Goal: Task Accomplishment & Management: Manage account settings

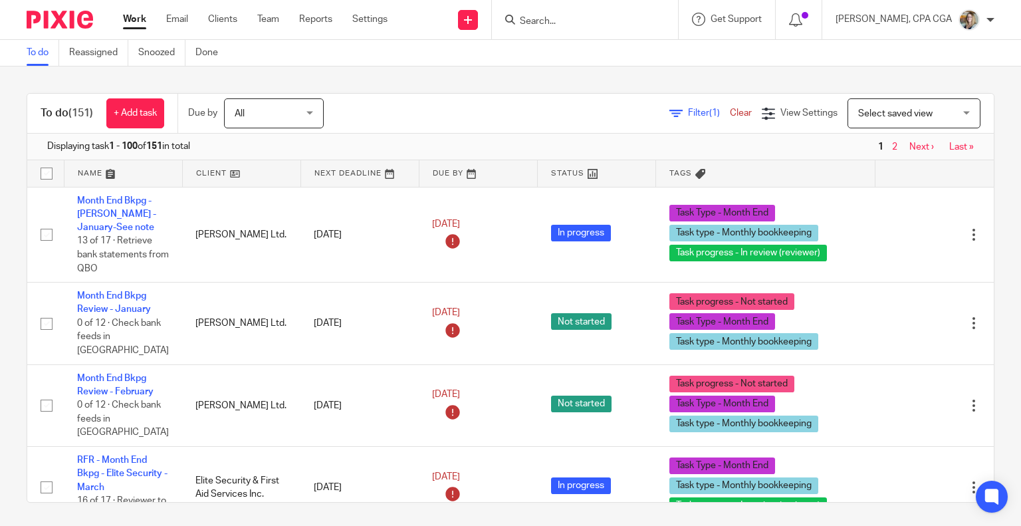
click at [554, 22] on input "Search" at bounding box center [579, 22] width 120 height 12
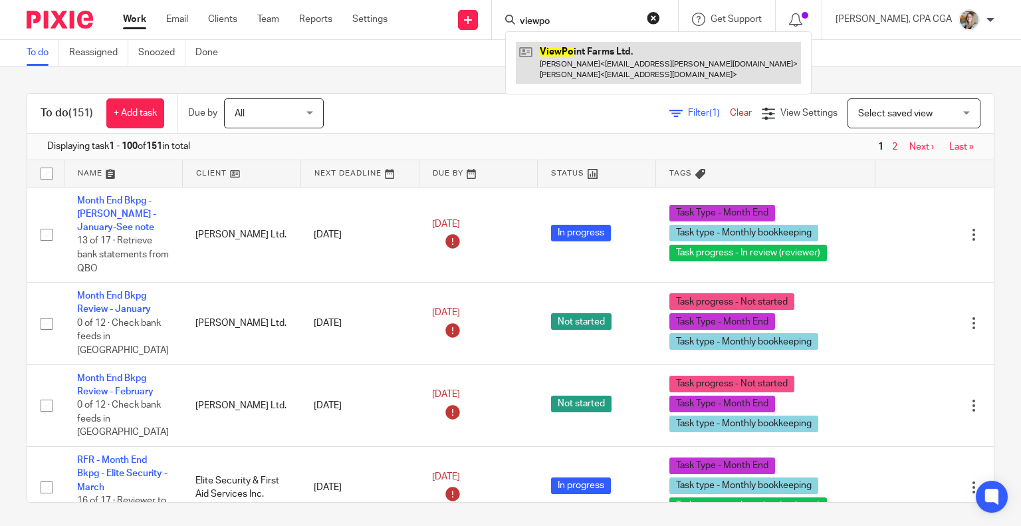
type input "viewpo"
click at [579, 50] on link at bounding box center [658, 62] width 285 height 41
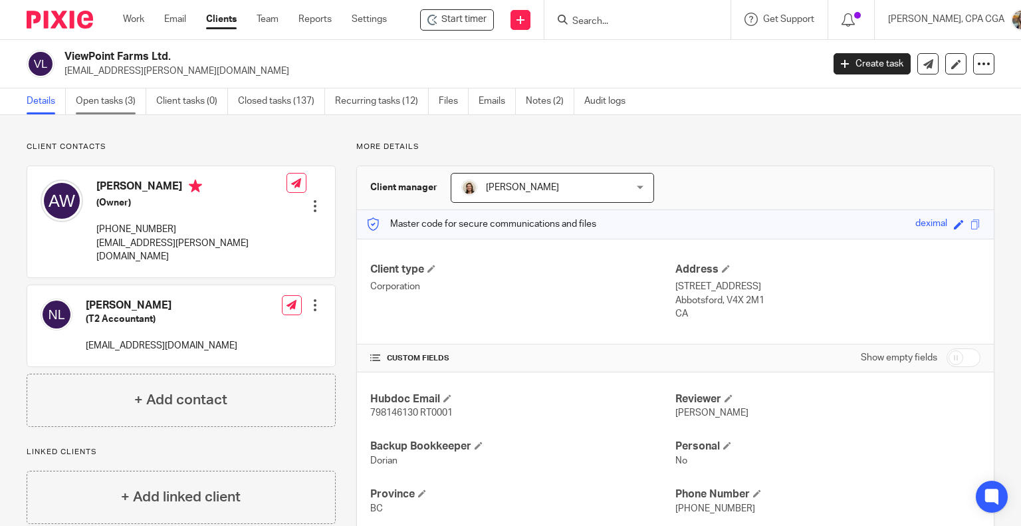
click at [108, 96] on link "Open tasks (3)" at bounding box center [111, 101] width 70 height 26
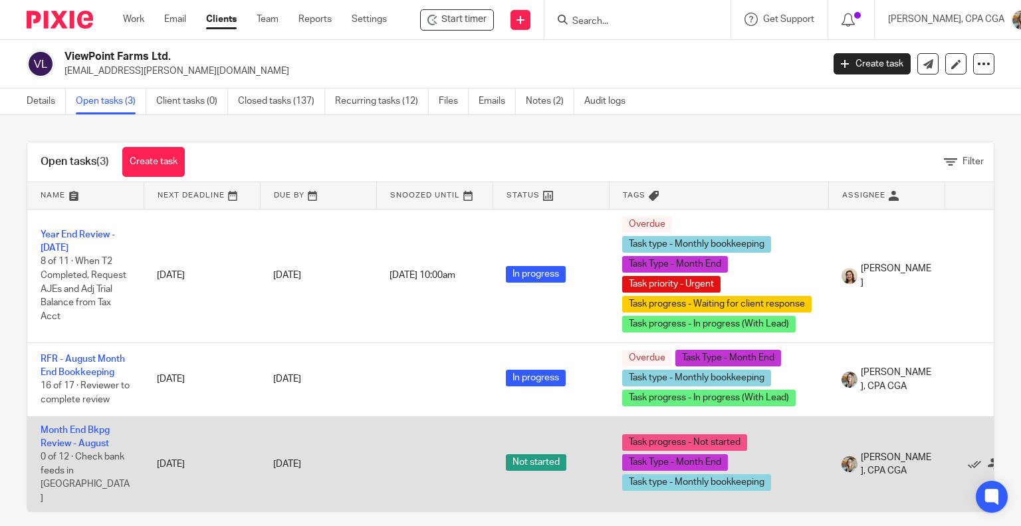
click at [68, 436] on td "Month End Bkpg Review - August 0 of 12 · Check bank feeds in QBO" at bounding box center [85, 463] width 116 height 95
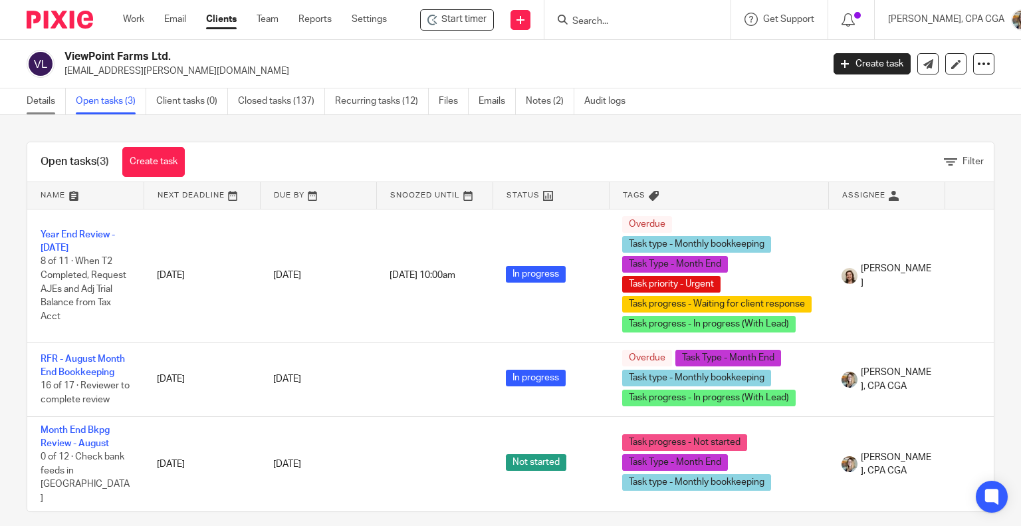
click at [40, 106] on link "Details" at bounding box center [46, 101] width 39 height 26
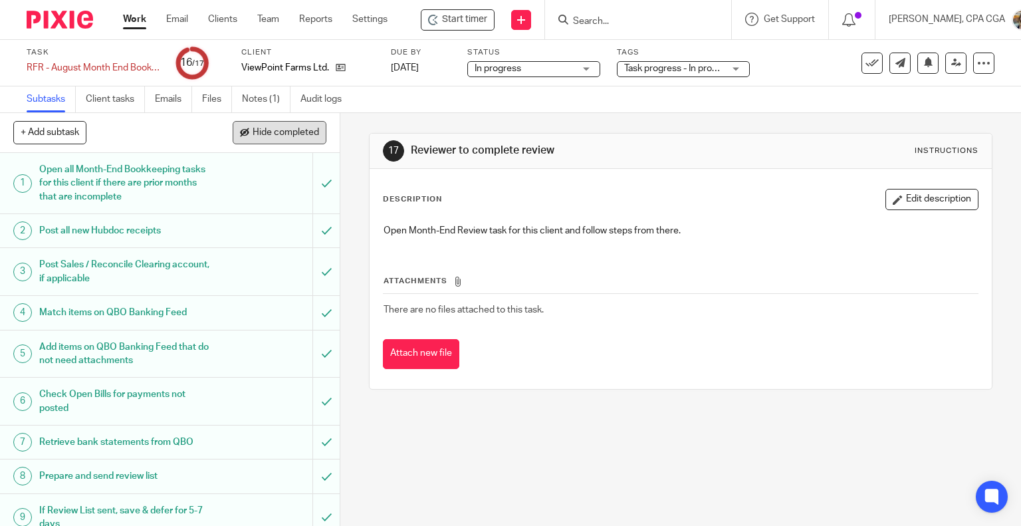
click at [258, 126] on button "Hide completed" at bounding box center [280, 132] width 94 height 23
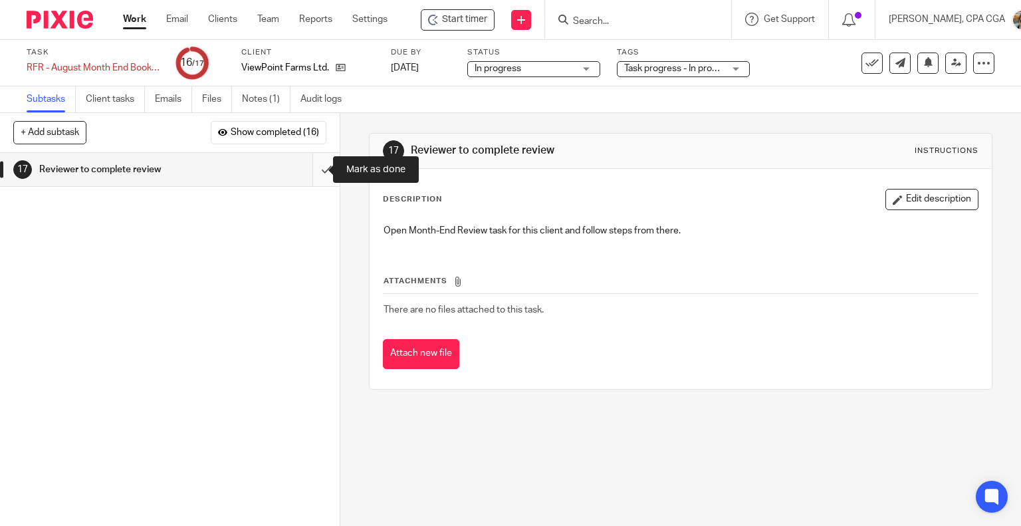
click at [311, 170] on input "submit" at bounding box center [170, 169] width 340 height 33
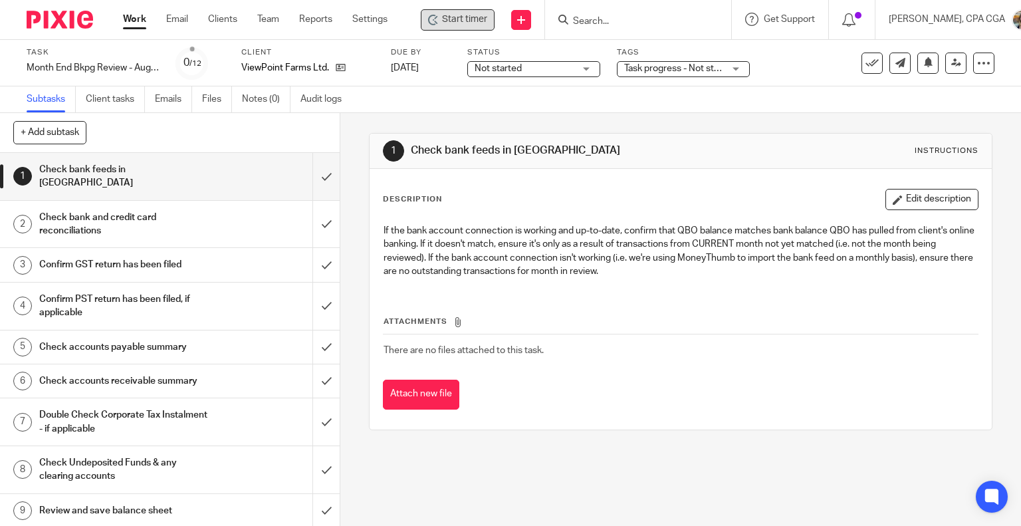
click at [476, 13] on span "Start timer" at bounding box center [464, 20] width 45 height 14
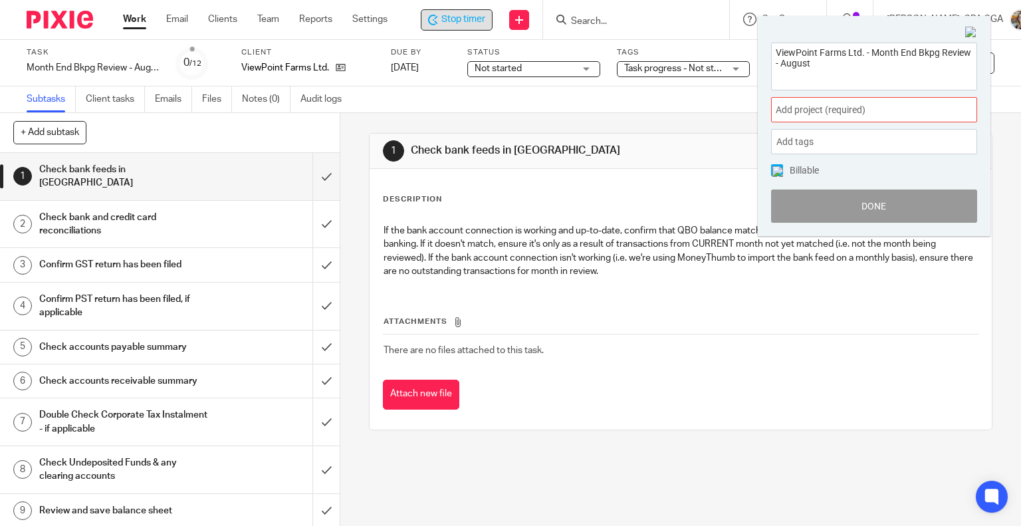
click at [812, 108] on span "Add project (required) :" at bounding box center [860, 110] width 168 height 14
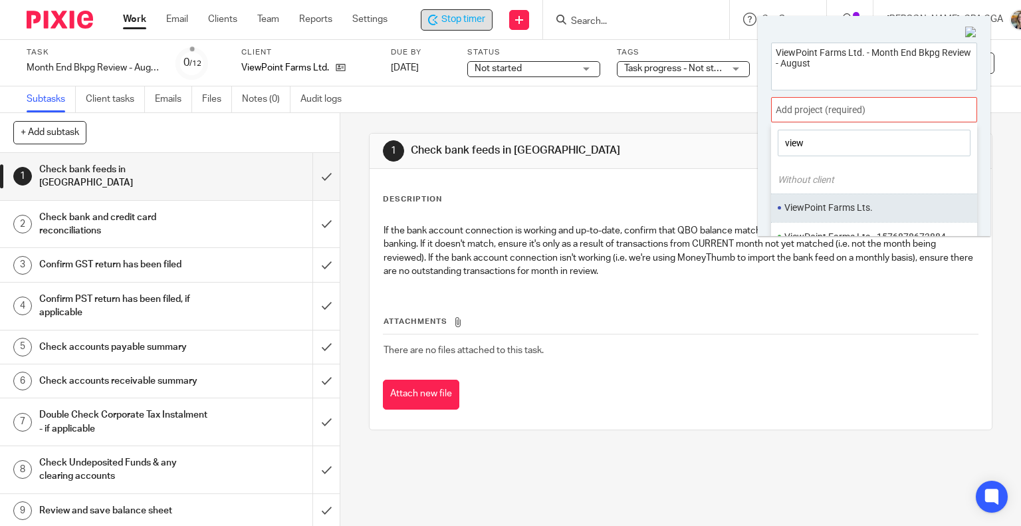
type input "view"
click at [820, 201] on li "ViewPoint Farms Lts." at bounding box center [872, 208] width 174 height 14
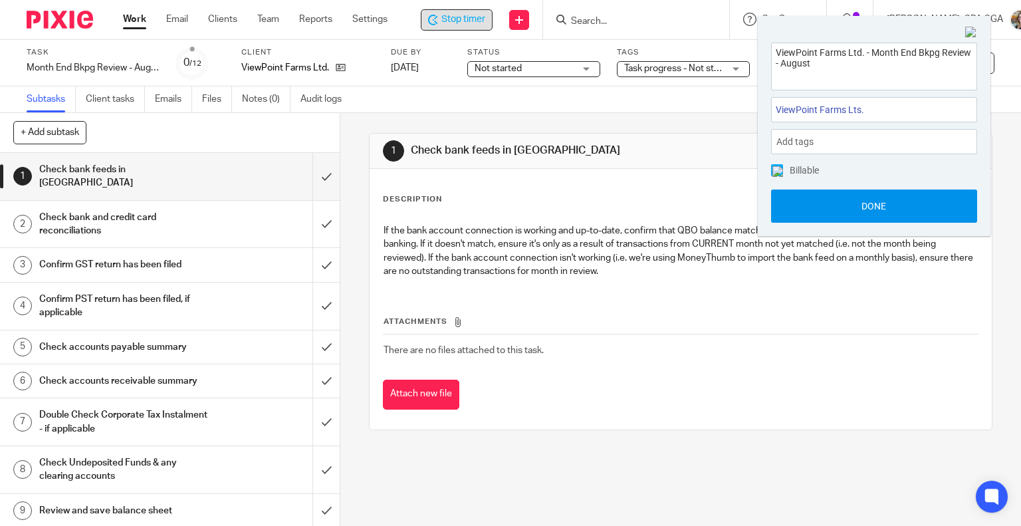
click at [855, 210] on button "Done" at bounding box center [874, 205] width 206 height 33
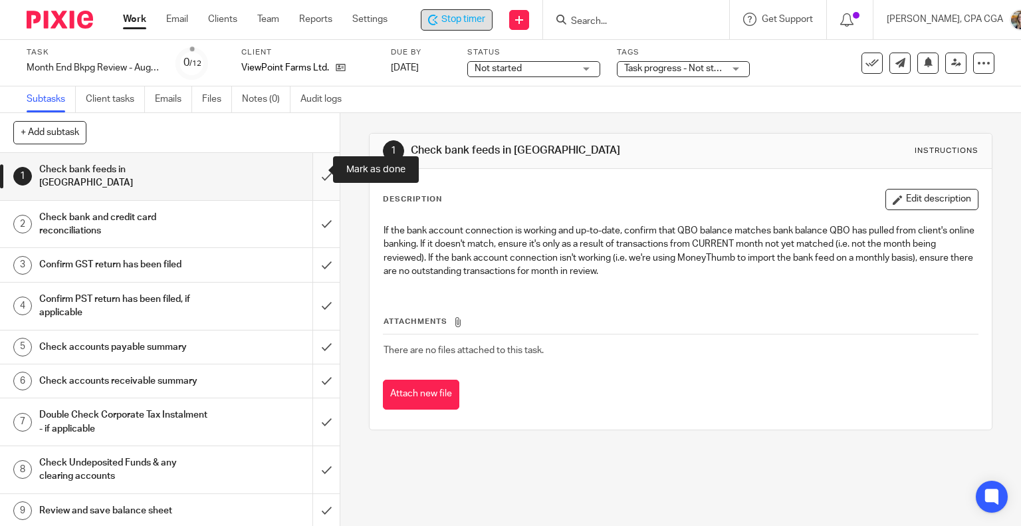
click at [312, 167] on input "submit" at bounding box center [170, 176] width 340 height 47
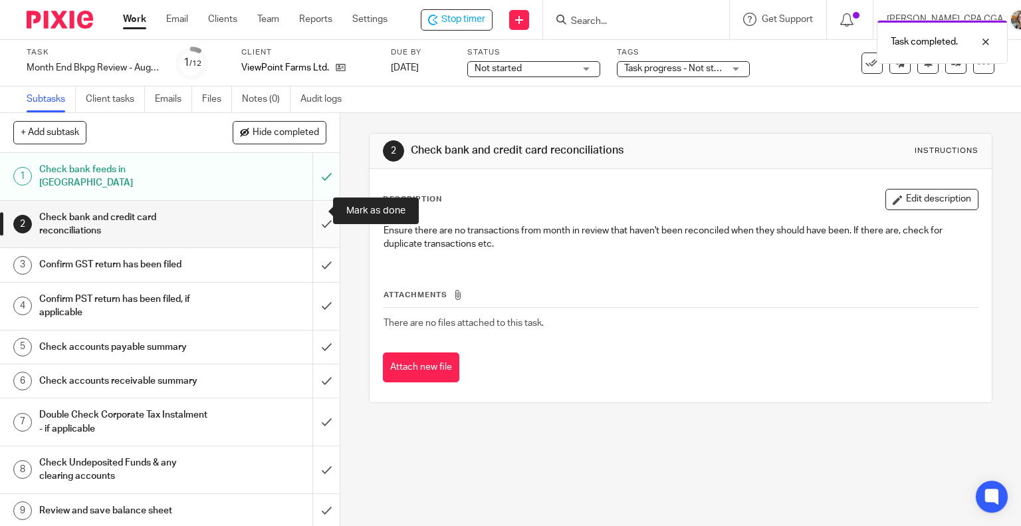
click at [312, 205] on input "submit" at bounding box center [170, 224] width 340 height 47
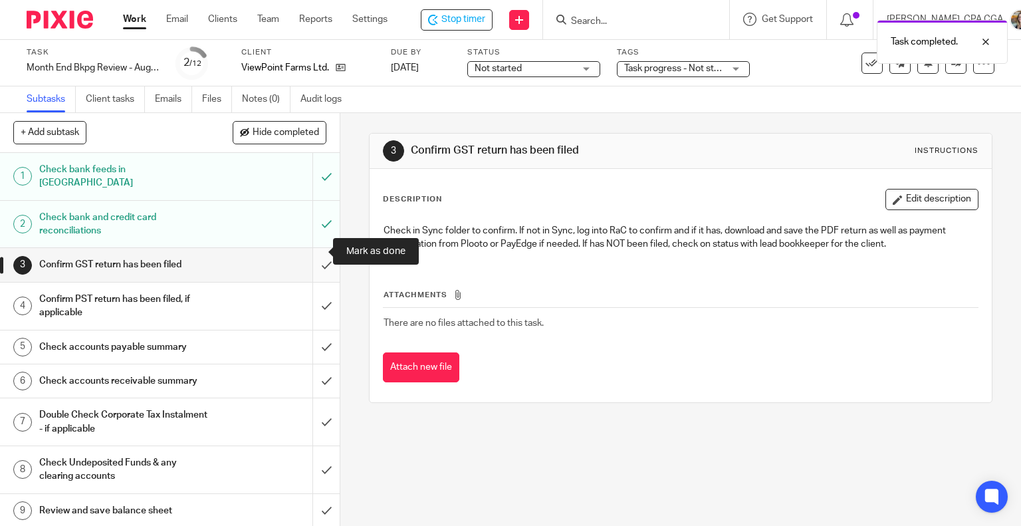
click at [313, 257] on input "submit" at bounding box center [170, 264] width 340 height 33
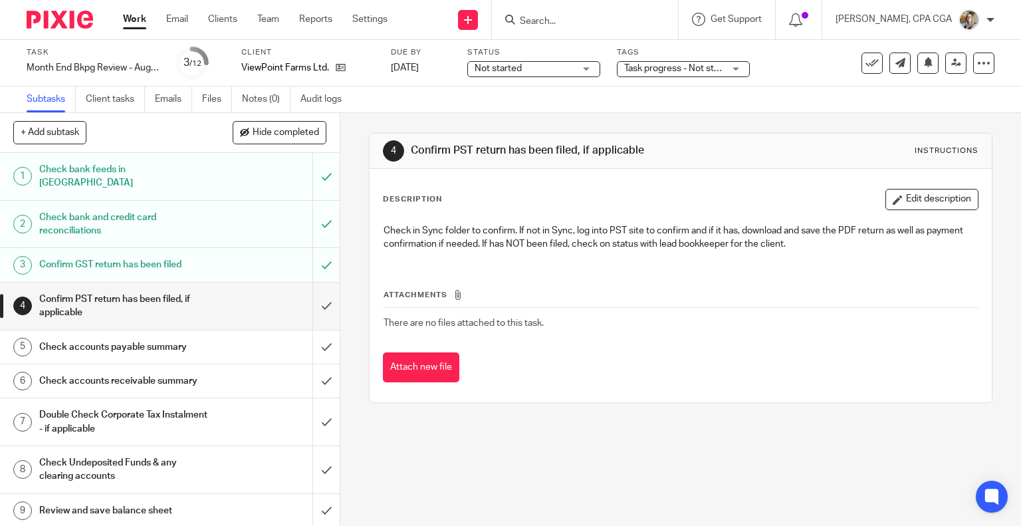
click at [313, 253] on input "submit" at bounding box center [170, 264] width 340 height 33
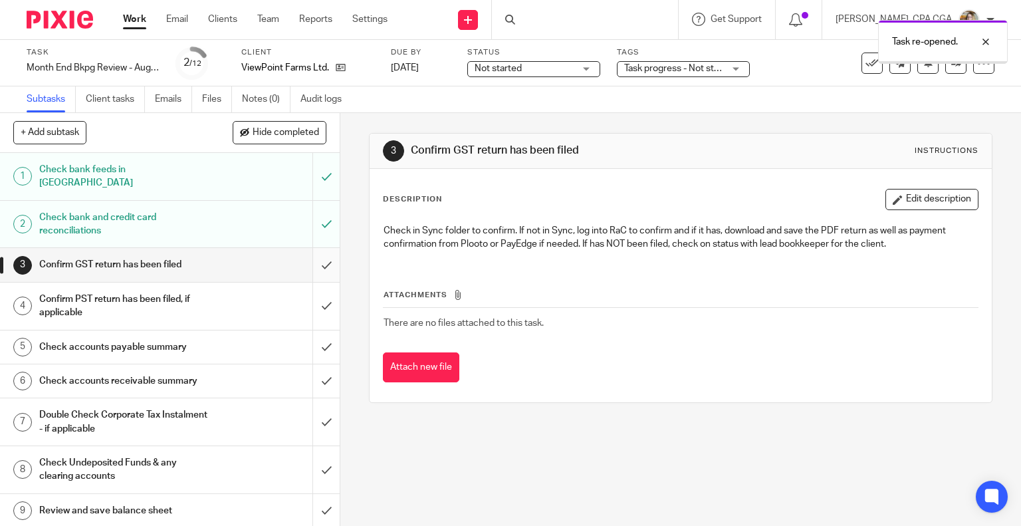
click at [317, 251] on input "submit" at bounding box center [170, 264] width 340 height 33
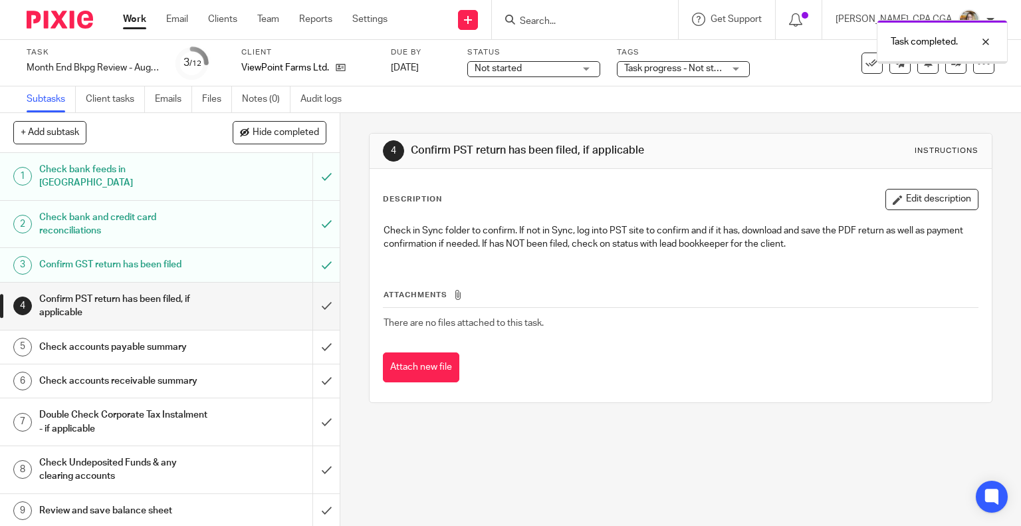
click at [309, 293] on input "submit" at bounding box center [170, 306] width 340 height 47
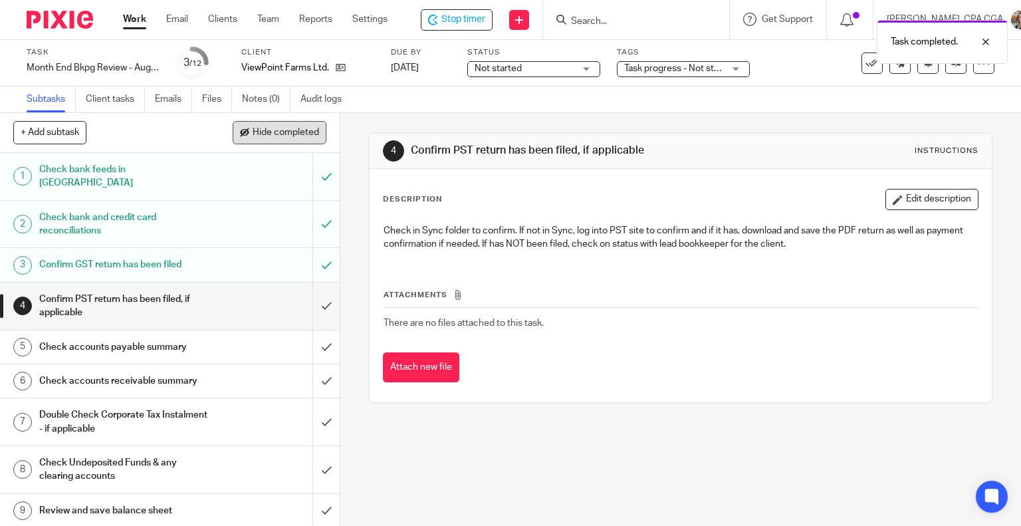
click at [279, 136] on span "Hide completed" at bounding box center [286, 133] width 66 height 11
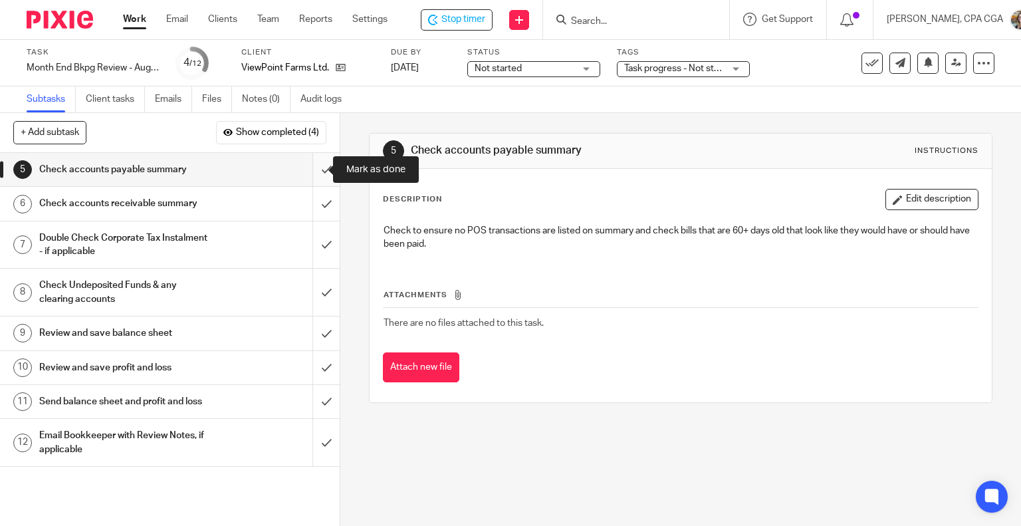
click at [314, 169] on input "submit" at bounding box center [170, 169] width 340 height 33
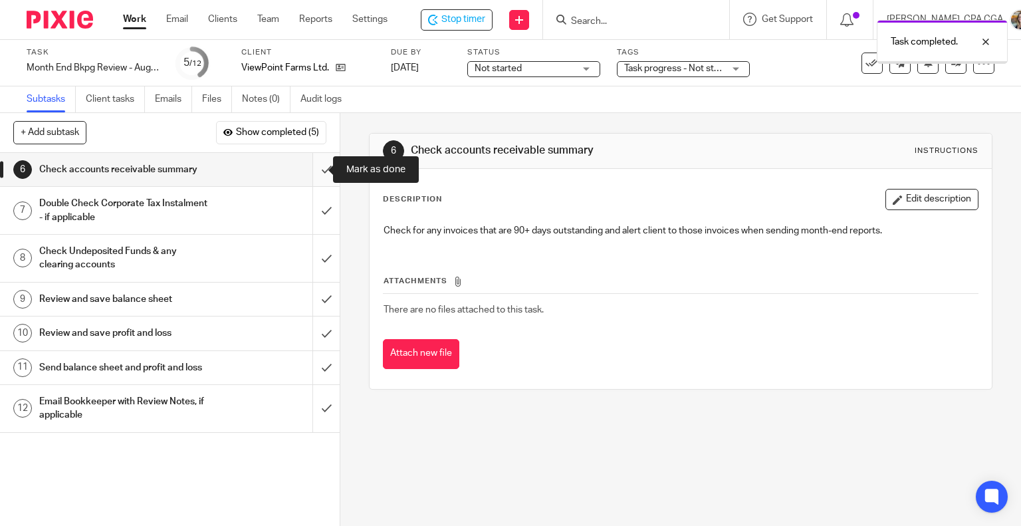
click at [311, 168] on input "submit" at bounding box center [170, 169] width 340 height 33
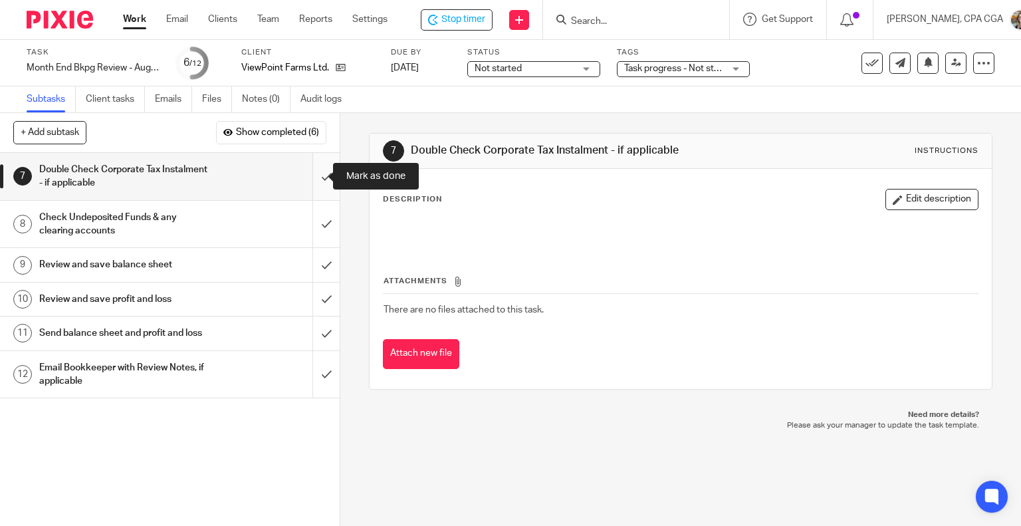
click at [317, 178] on input "submit" at bounding box center [170, 176] width 340 height 47
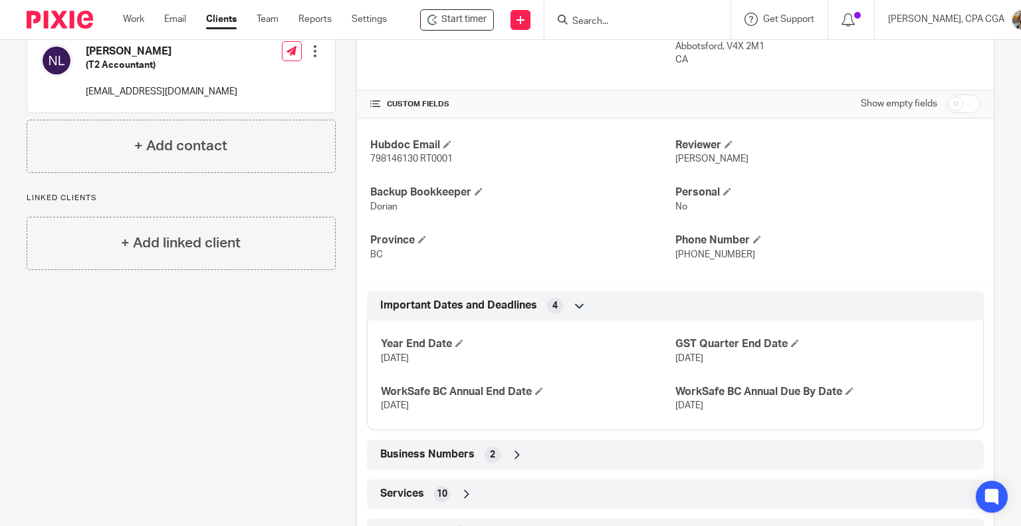
scroll to position [311, 0]
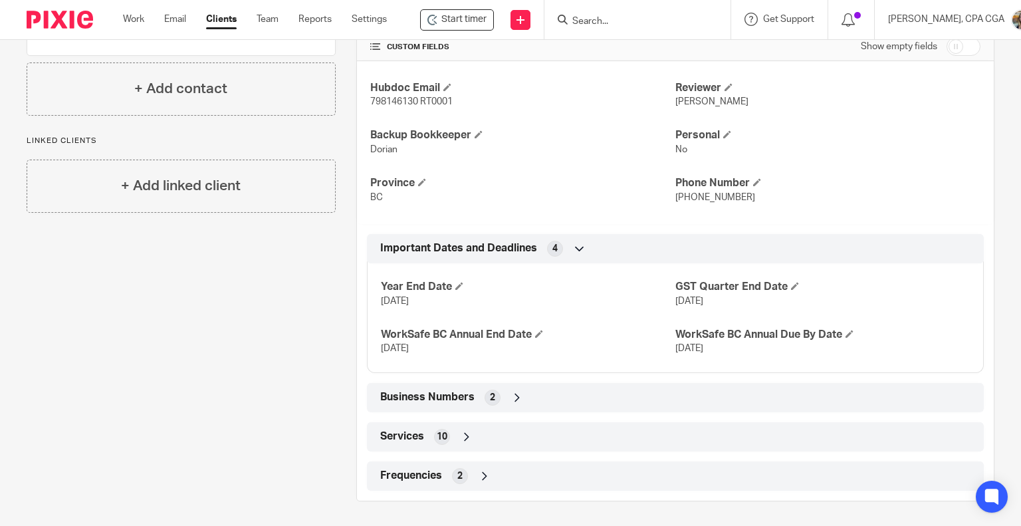
click at [448, 388] on div "Business Numbers 2" at bounding box center [675, 397] width 597 height 23
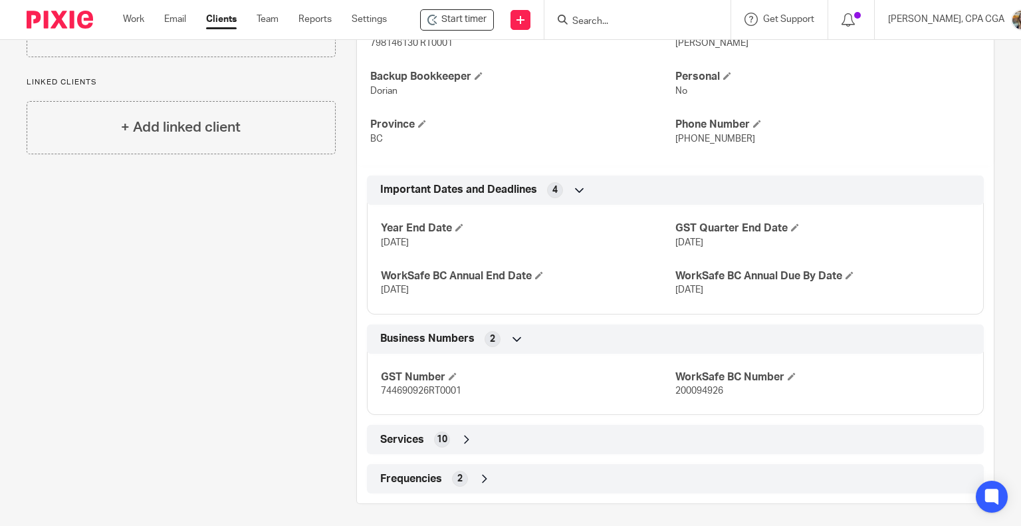
scroll to position [373, 0]
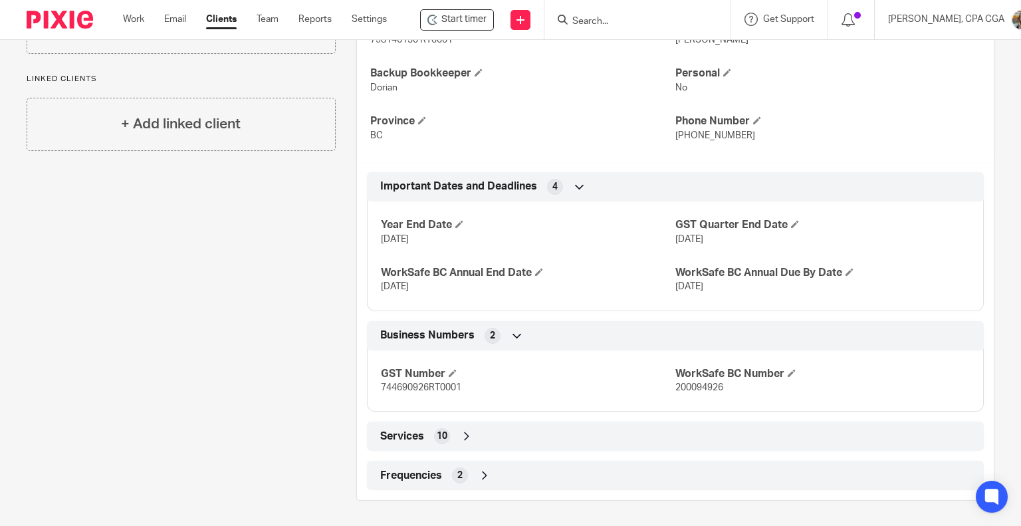
click at [407, 430] on span "Services" at bounding box center [402, 437] width 44 height 14
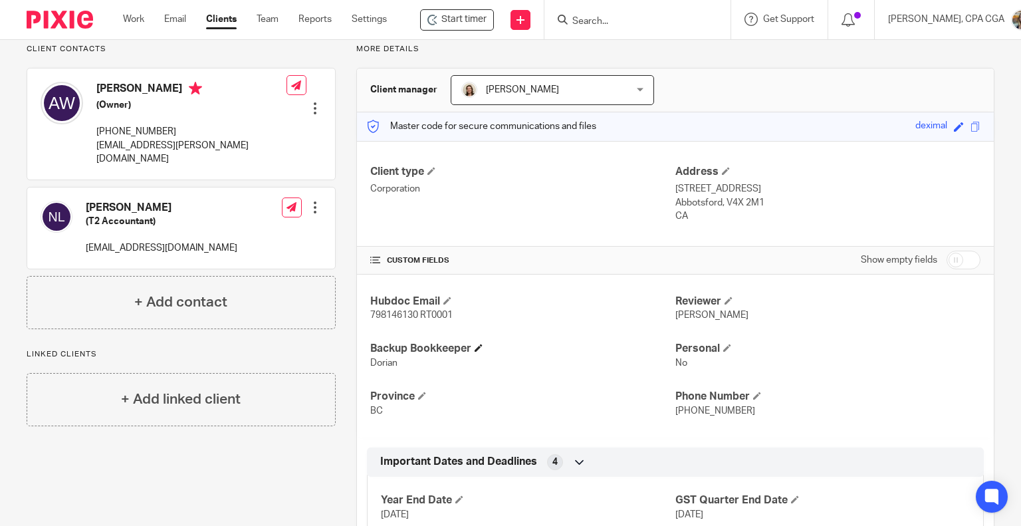
scroll to position [27, 0]
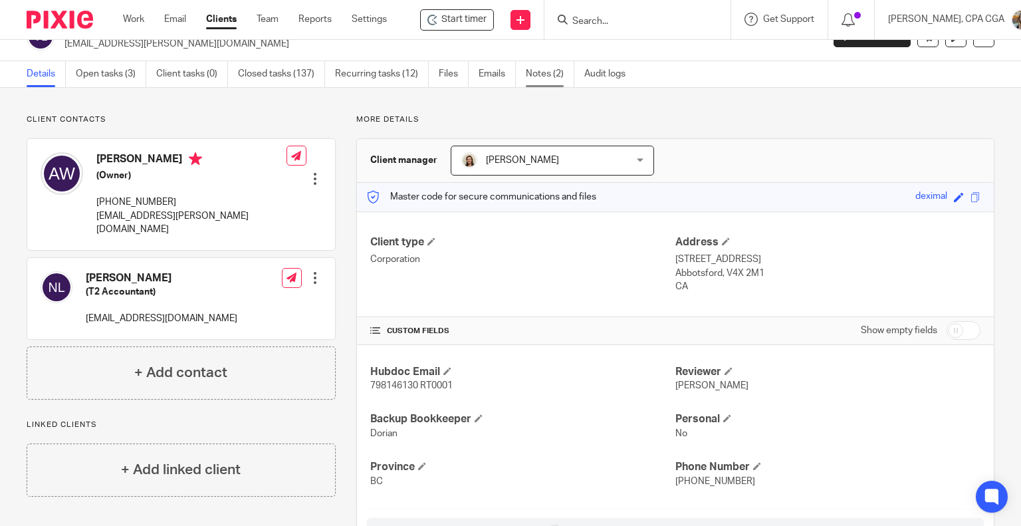
click at [529, 82] on link "Notes (2)" at bounding box center [550, 74] width 49 height 26
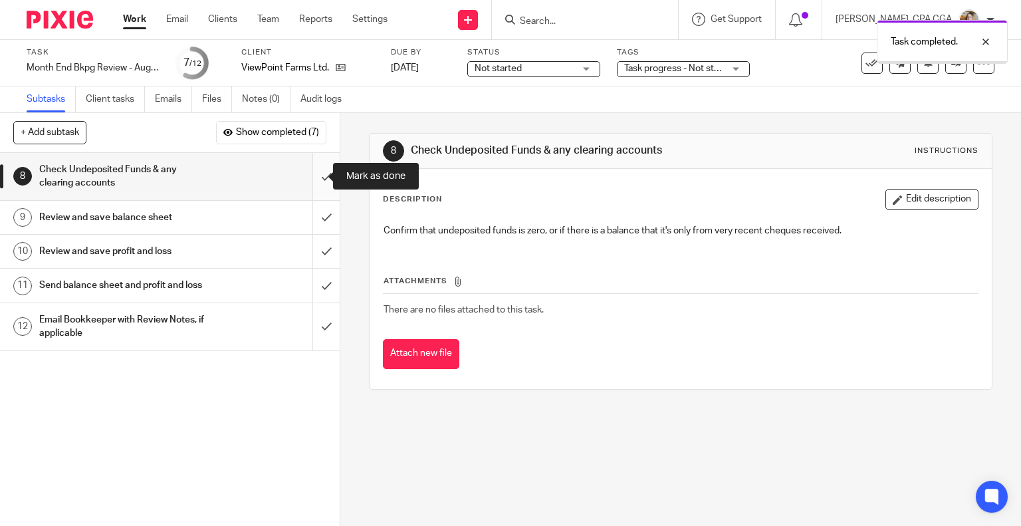
click at [313, 177] on input "submit" at bounding box center [170, 176] width 340 height 47
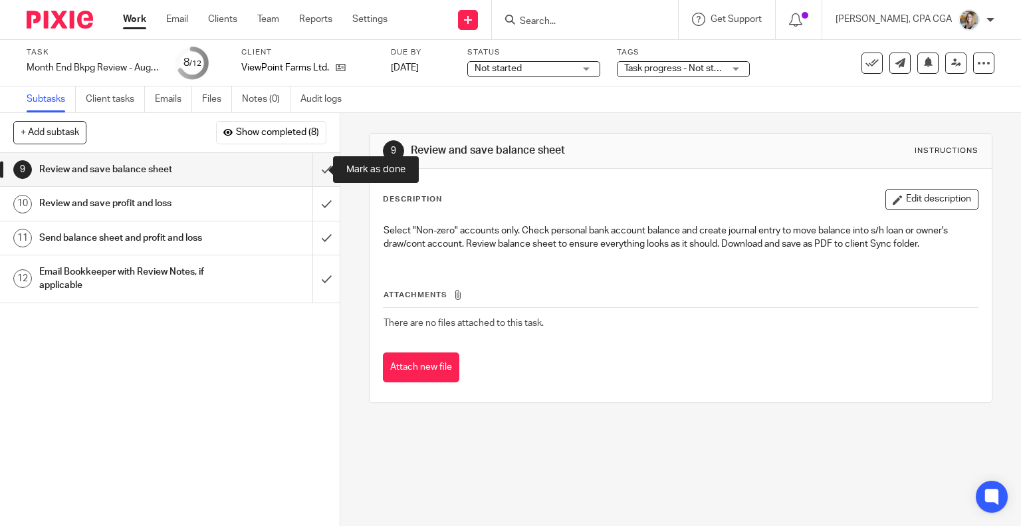
click at [313, 182] on input "submit" at bounding box center [170, 169] width 340 height 33
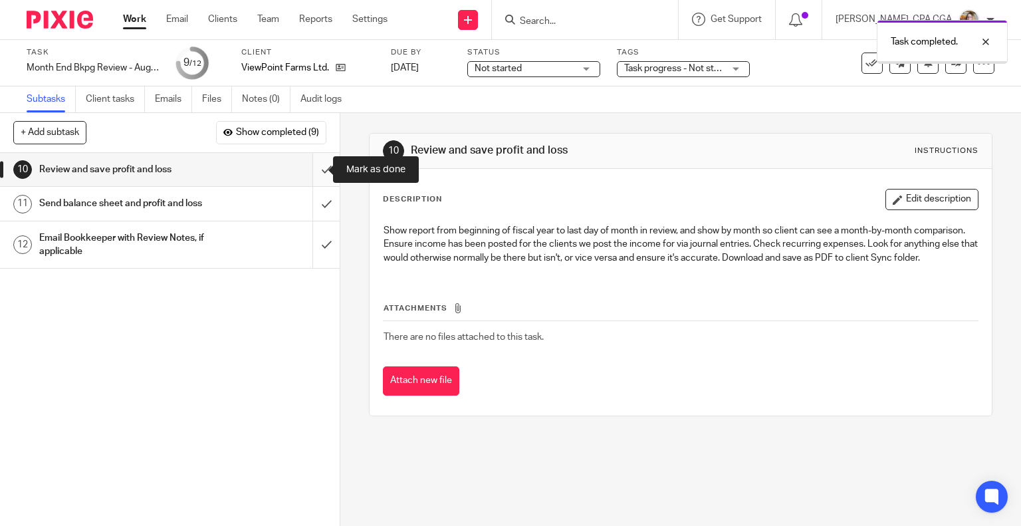
click at [314, 165] on input "submit" at bounding box center [170, 169] width 340 height 33
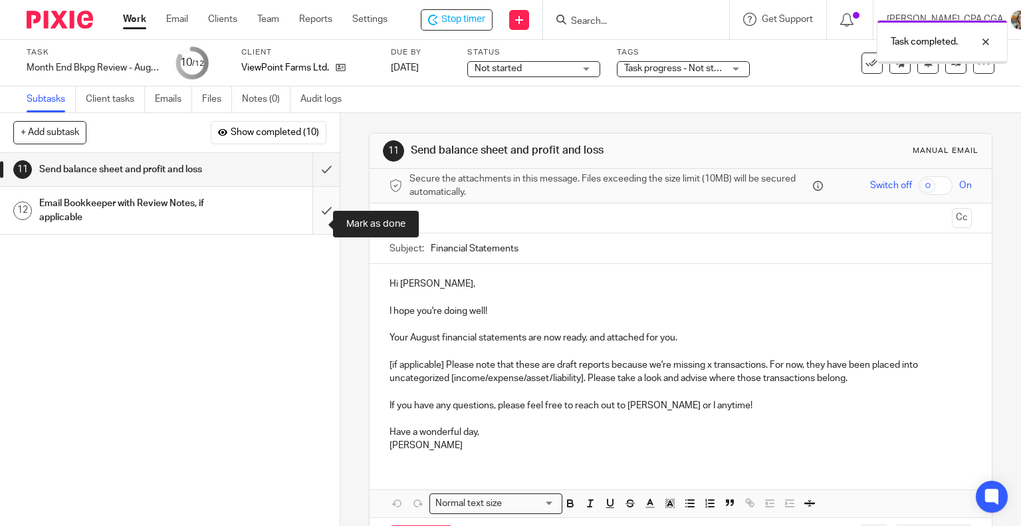
click at [316, 225] on input "submit" at bounding box center [170, 210] width 340 height 47
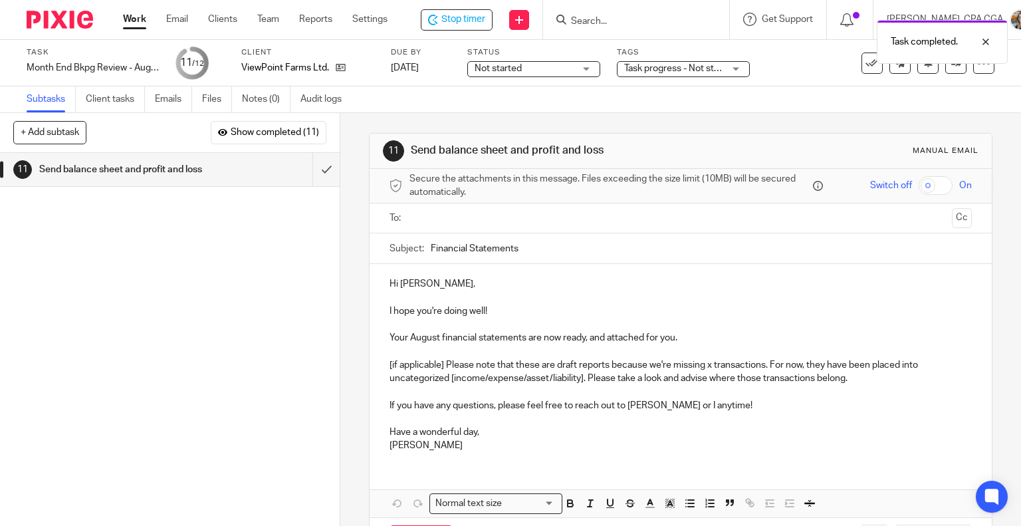
click at [471, 228] on div at bounding box center [682, 218] width 542 height 30
click at [497, 310] on p "I hope you're doing well!" at bounding box center [681, 311] width 583 height 13
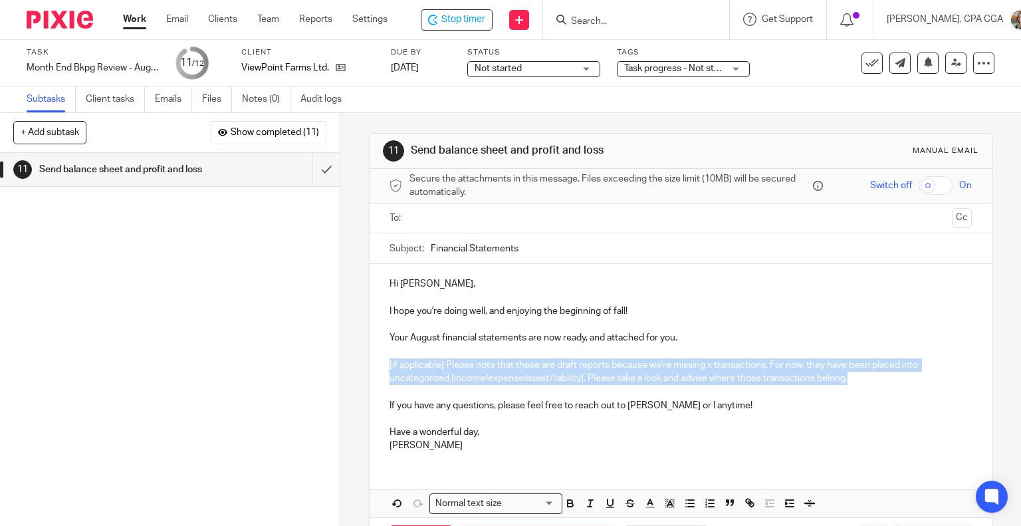
drag, startPoint x: 393, startPoint y: 360, endPoint x: 854, endPoint y: 380, distance: 461.2
click at [854, 380] on div "Hi Adeline, I hope you're doing well, and enjoying the beginning of fall! Your …" at bounding box center [681, 363] width 623 height 198
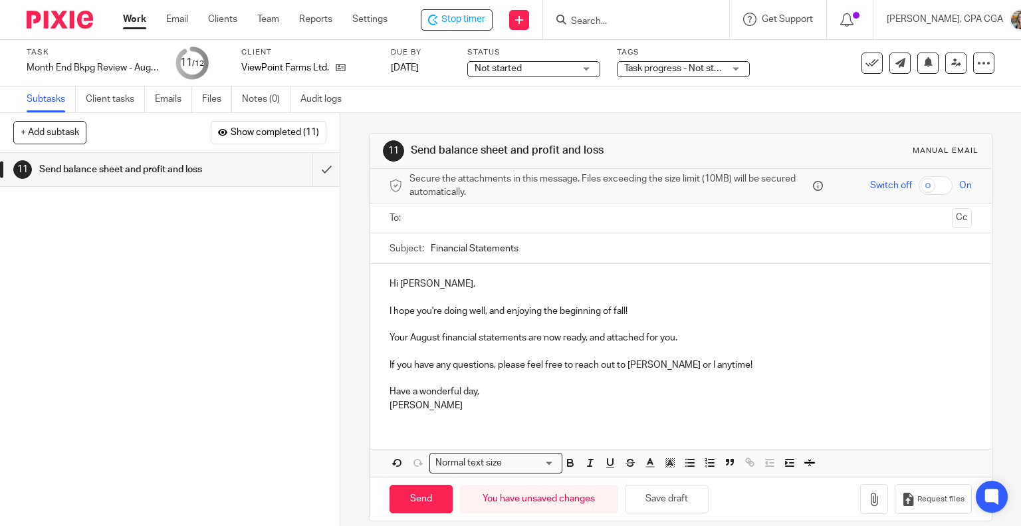
click at [675, 365] on p "If you have any questions, please feel free to reach out to Morgan Emmington or…" at bounding box center [681, 364] width 583 height 13
click at [675, 364] on p "If you have any questions, please feel free to reach out to Morgan Emmington or…" at bounding box center [681, 364] width 583 height 13
click at [535, 249] on input "Financial Statements" at bounding box center [702, 248] width 542 height 30
type input "Financial Statements - August 2025"
click at [462, 223] on input "text" at bounding box center [680, 218] width 533 height 15
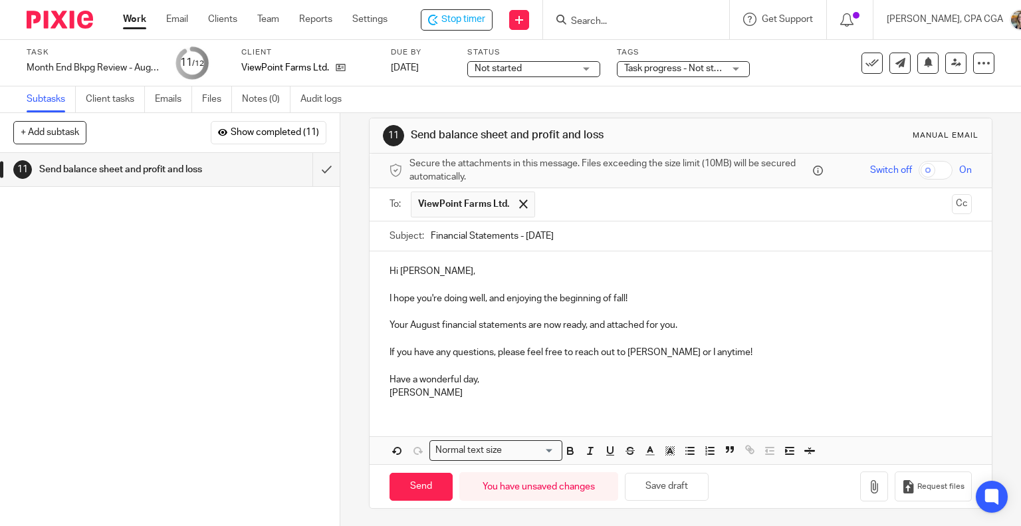
scroll to position [16, 0]
click at [860, 492] on button "button" at bounding box center [874, 486] width 28 height 30
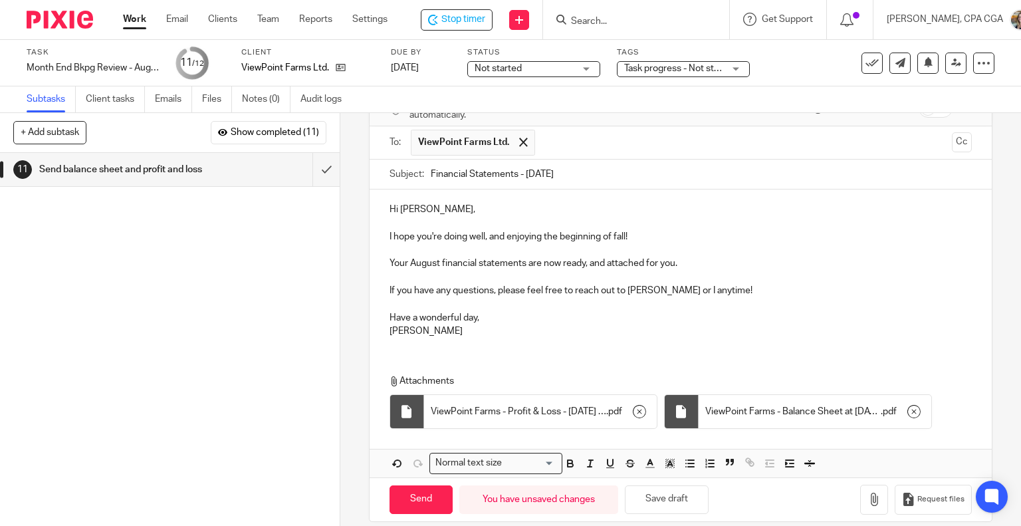
scroll to position [90, 0]
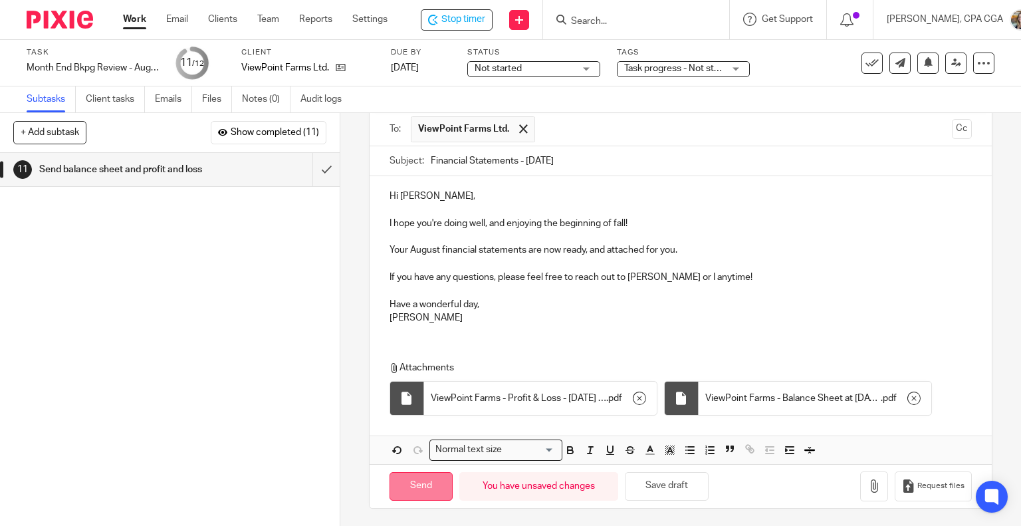
click at [424, 483] on input "Send" at bounding box center [421, 486] width 63 height 29
type input "Sent"
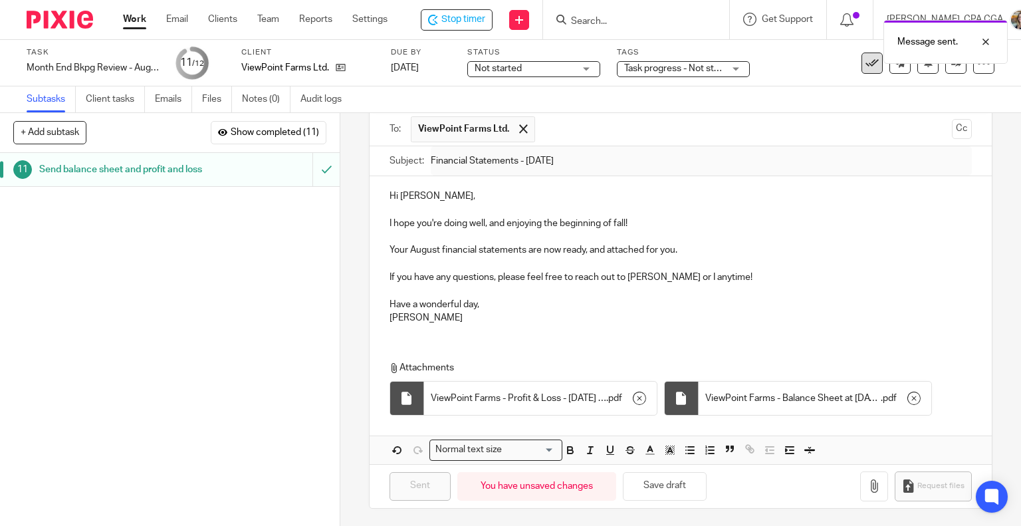
click at [867, 64] on icon at bounding box center [872, 63] width 13 height 13
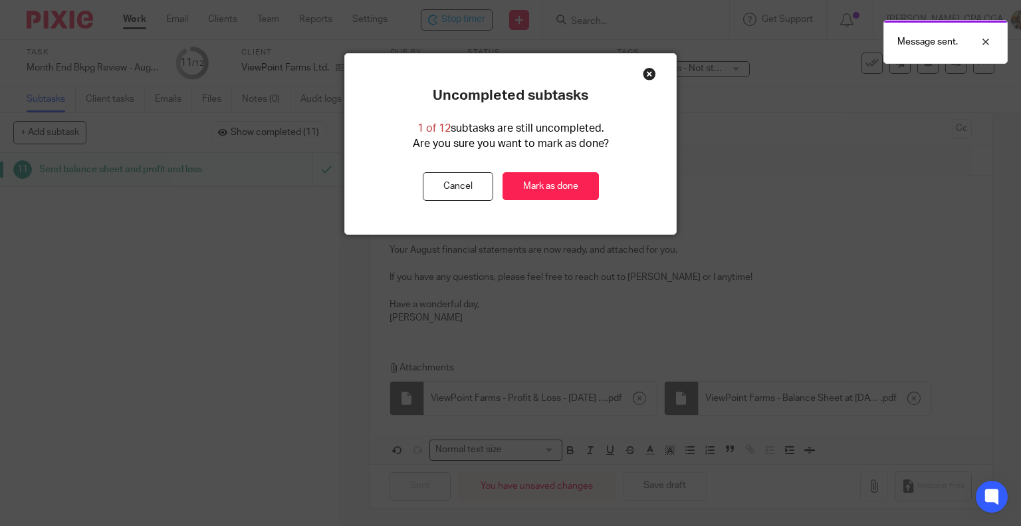
click at [645, 68] on div "Close this dialog window" at bounding box center [649, 73] width 13 height 13
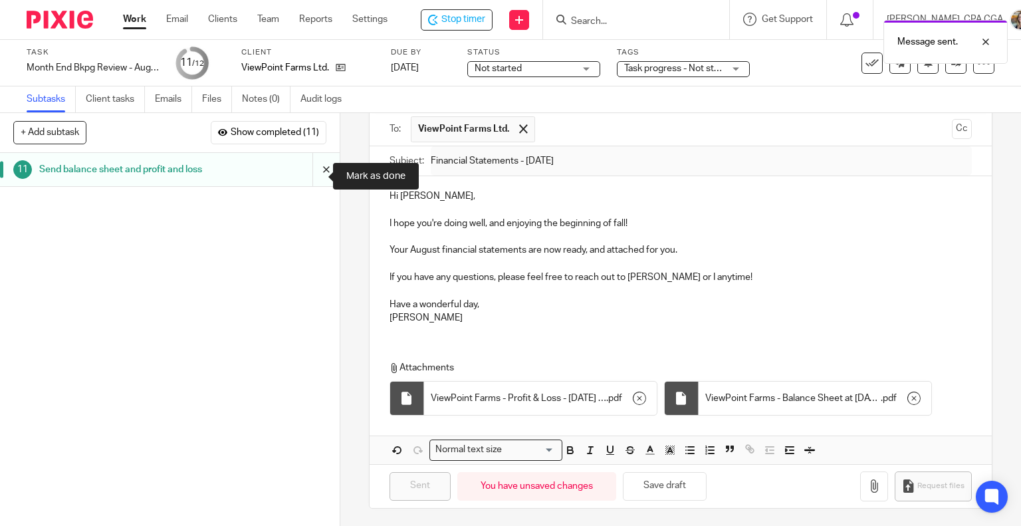
click at [313, 175] on input "submit" at bounding box center [170, 169] width 340 height 33
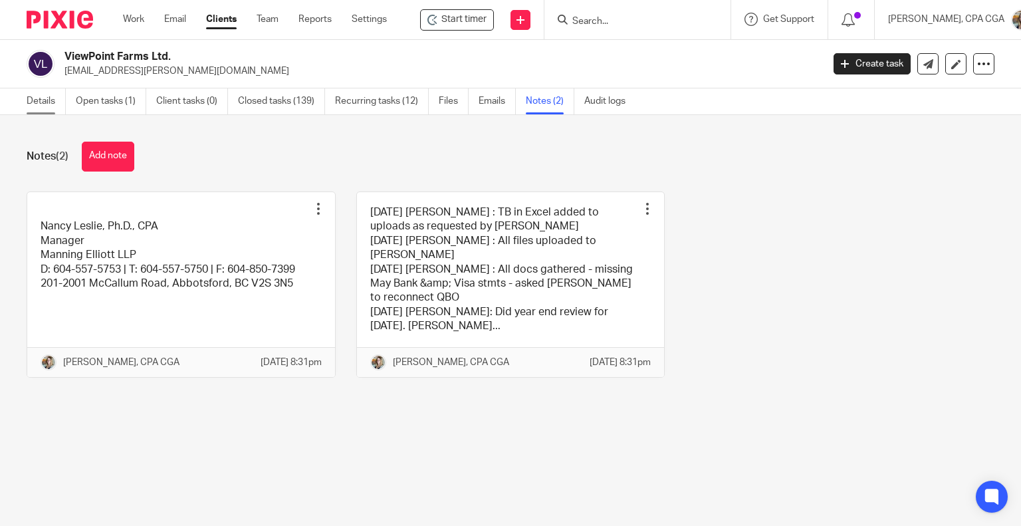
click at [51, 106] on link "Details" at bounding box center [46, 101] width 39 height 26
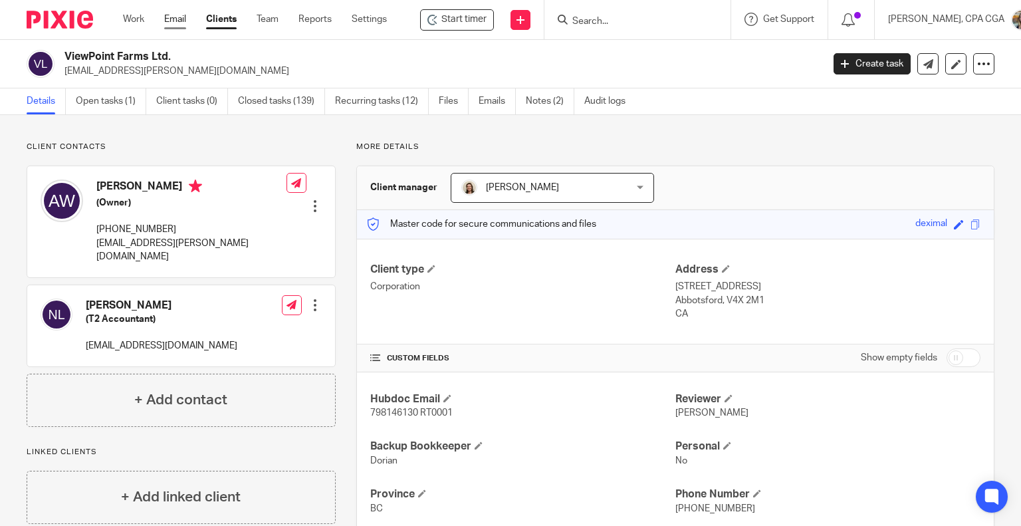
click at [182, 21] on link "Email" at bounding box center [175, 19] width 22 height 13
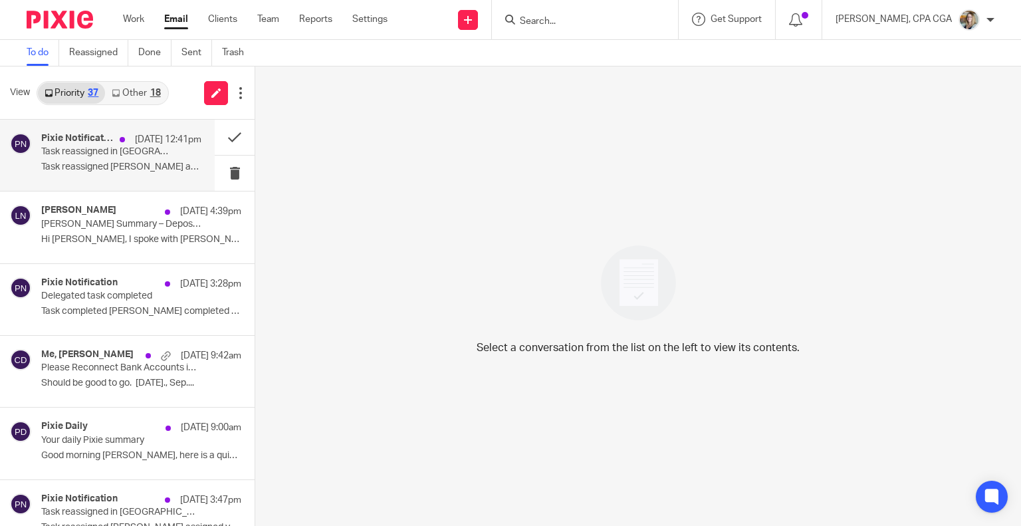
click at [164, 159] on div "Pixie Notification [DATE] 12:41pm Task reassigned in Pixie Task reassigned [PER…" at bounding box center [121, 155] width 160 height 45
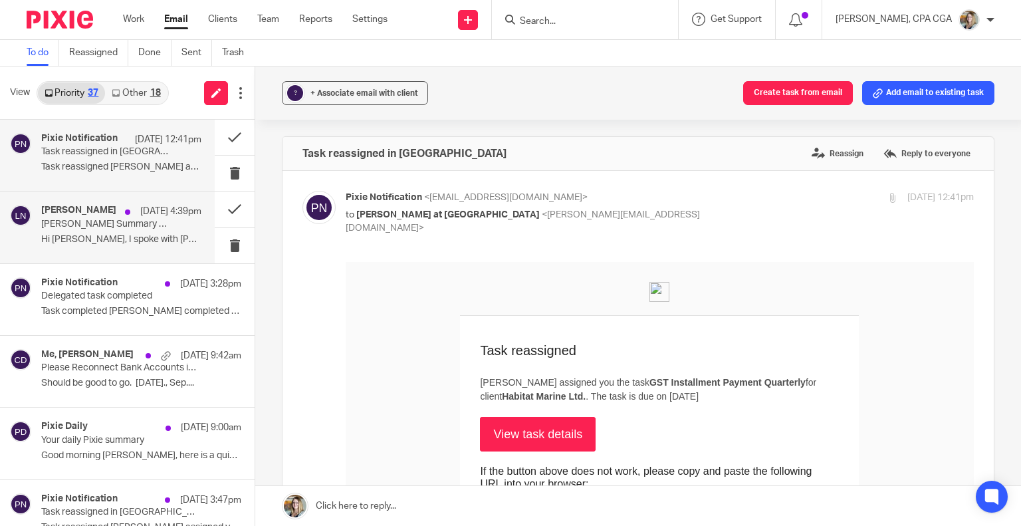
click at [142, 228] on p "[PERSON_NAME] Summary – Deposit, Transfers, and Reimbursements" at bounding box center [105, 224] width 128 height 11
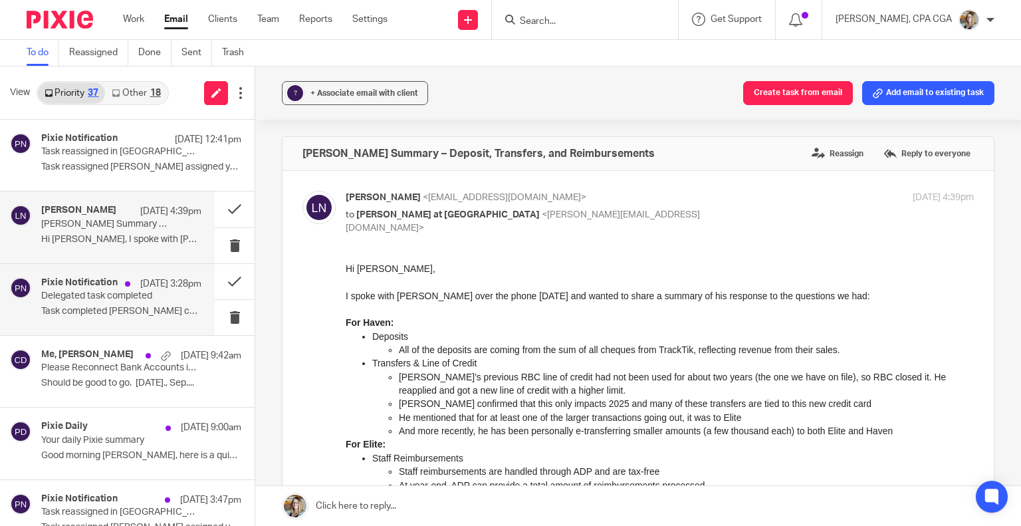
click at [128, 300] on p "Delegated task completed" at bounding box center [105, 296] width 128 height 11
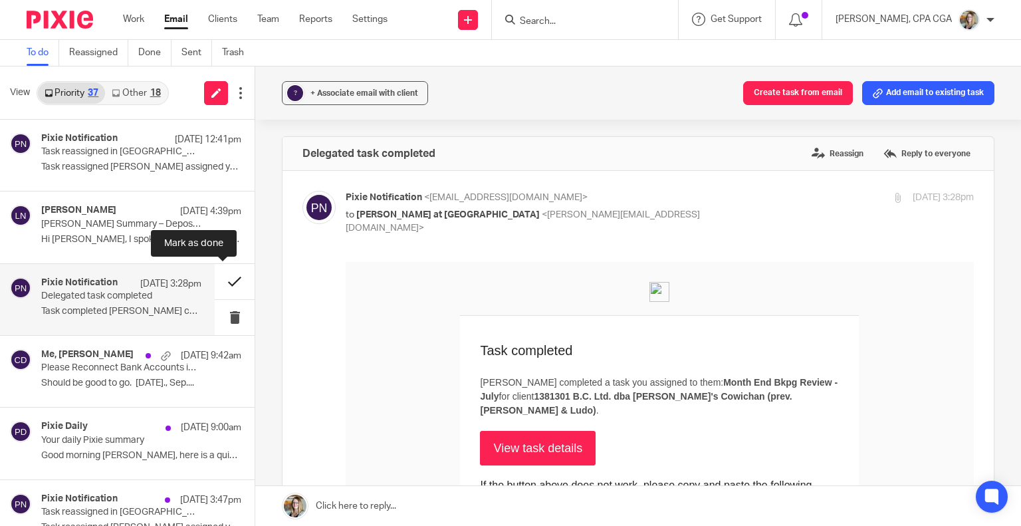
click at [223, 284] on button at bounding box center [235, 281] width 40 height 35
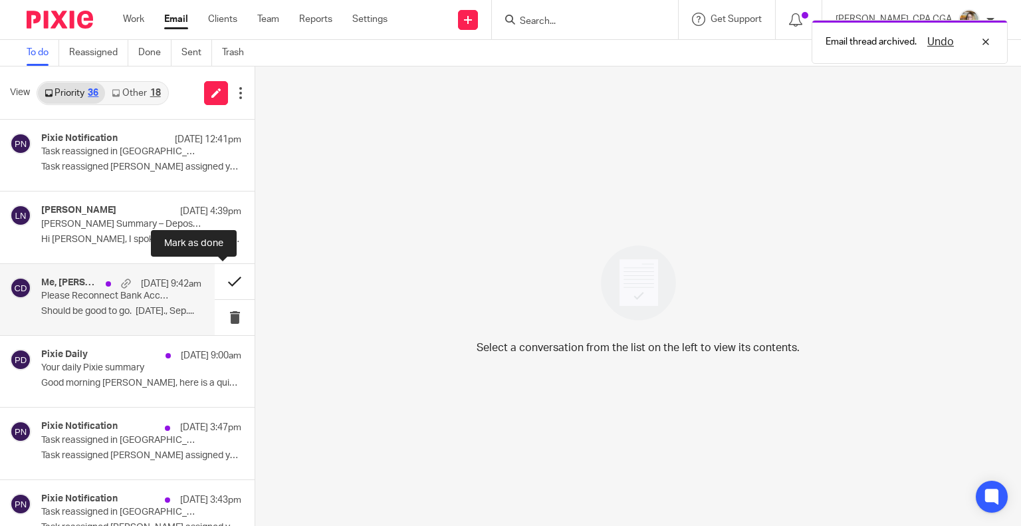
click at [226, 285] on button at bounding box center [235, 281] width 40 height 35
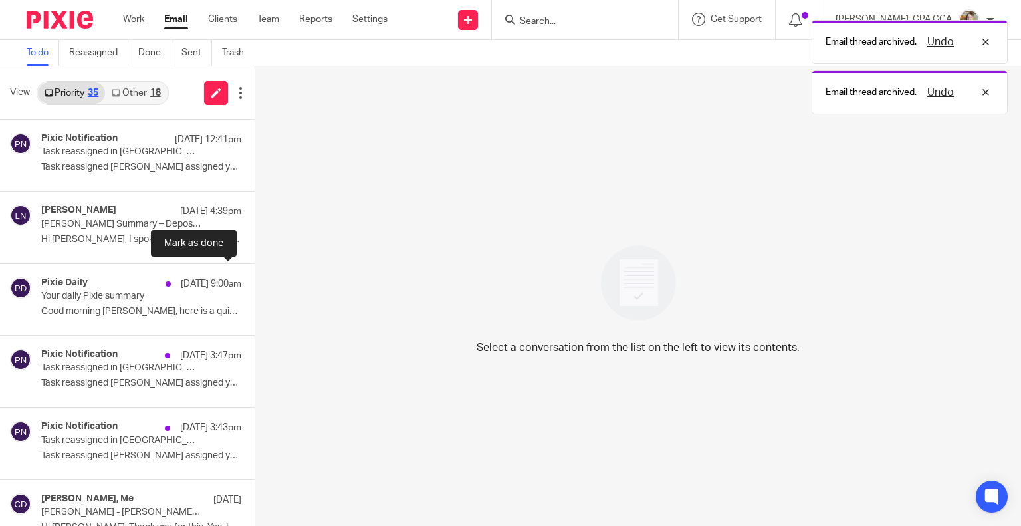
click at [255, 285] on button at bounding box center [260, 281] width 11 height 35
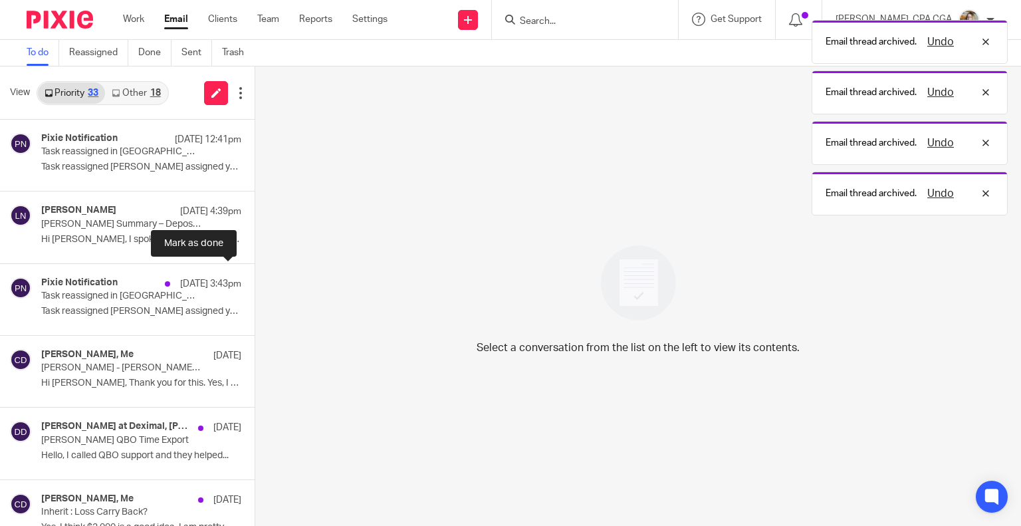
click at [255, 285] on button at bounding box center [260, 281] width 11 height 35
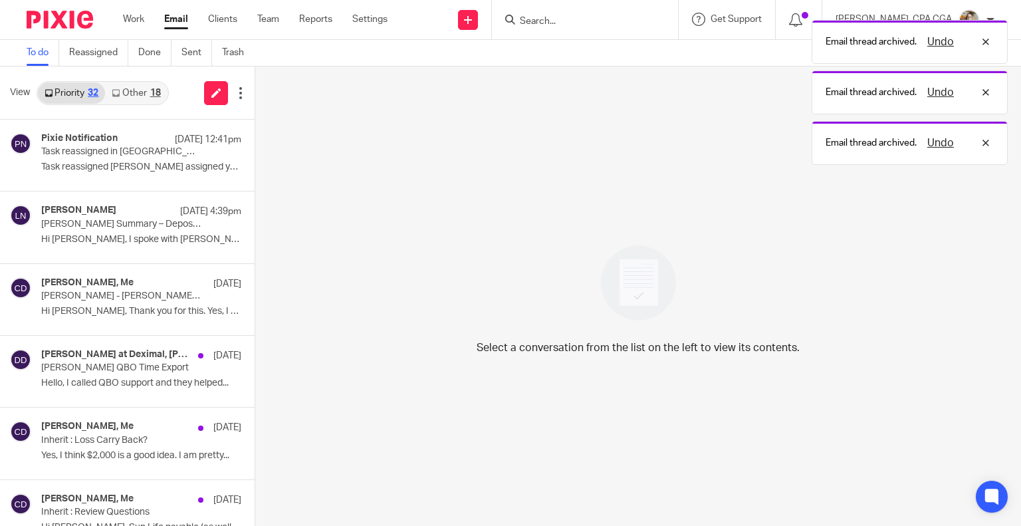
click at [123, 87] on link "Other 18" at bounding box center [136, 92] width 62 height 21
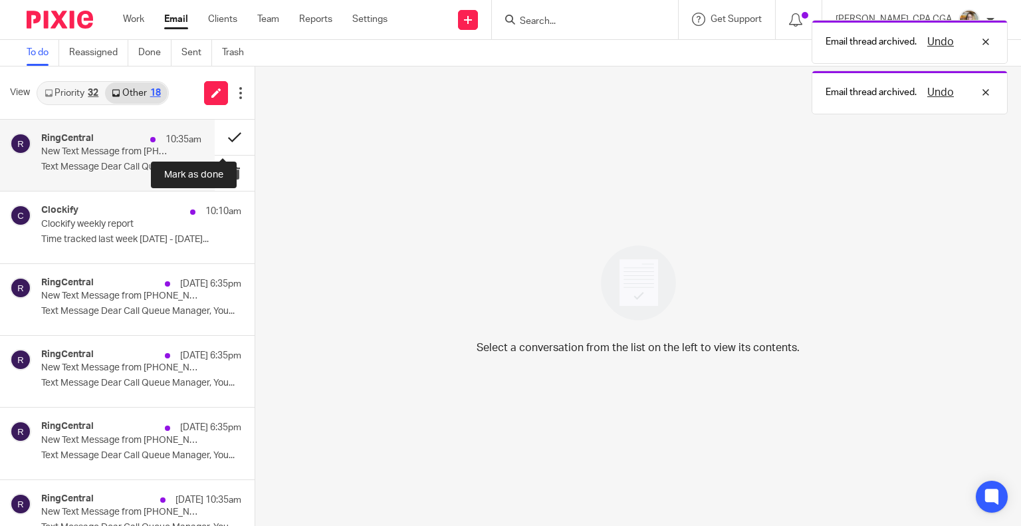
click at [224, 145] on button at bounding box center [235, 137] width 40 height 35
click at [223, 135] on button at bounding box center [235, 137] width 40 height 35
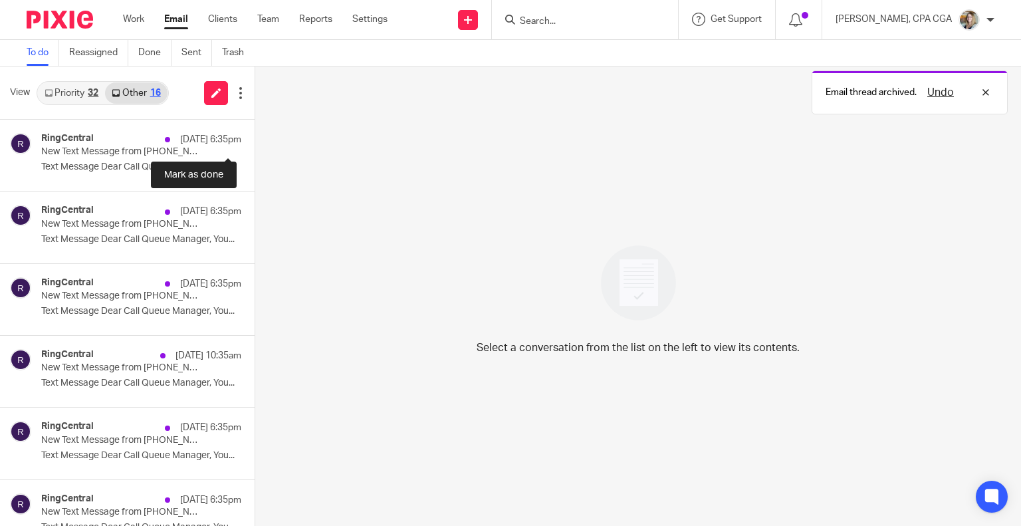
click at [255, 135] on button at bounding box center [260, 137] width 11 height 35
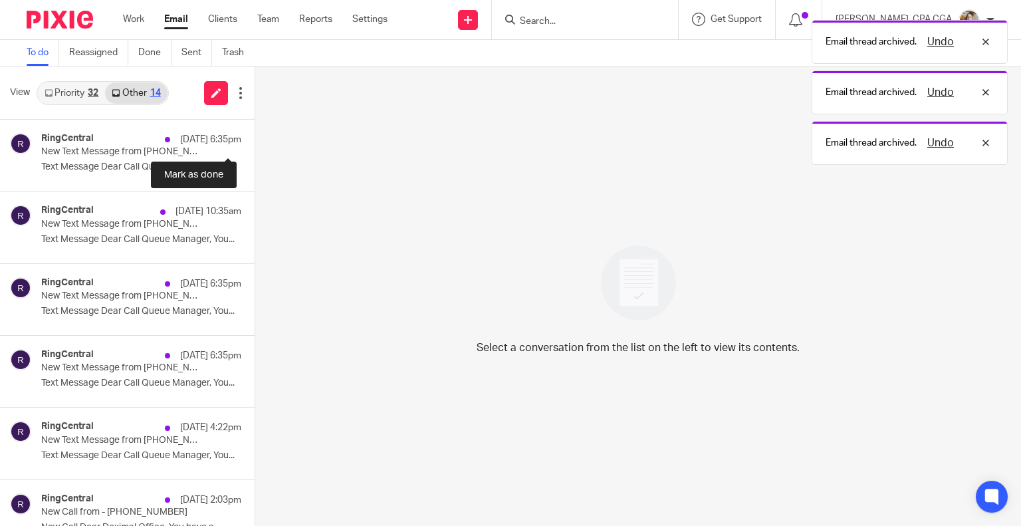
click at [255, 135] on button at bounding box center [260, 137] width 11 height 35
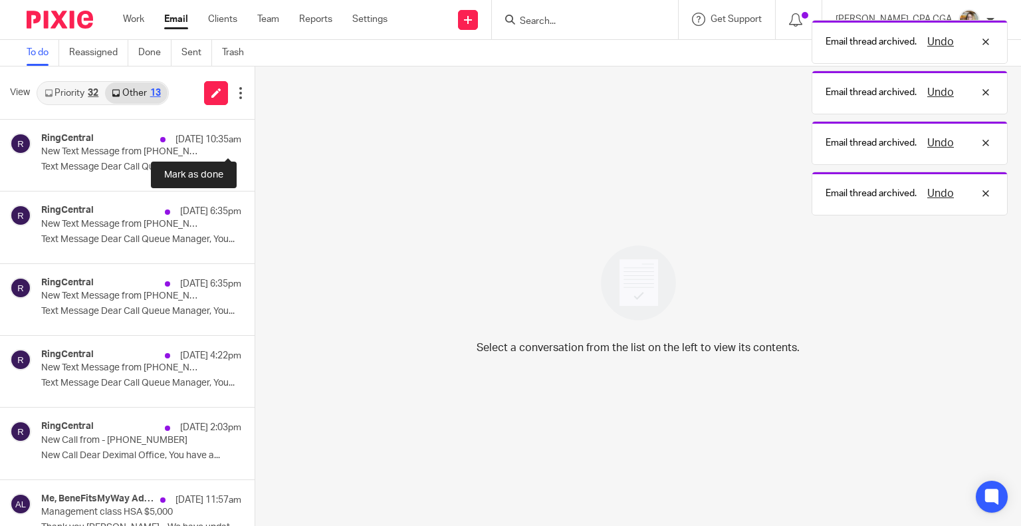
click at [255, 135] on button at bounding box center [260, 137] width 11 height 35
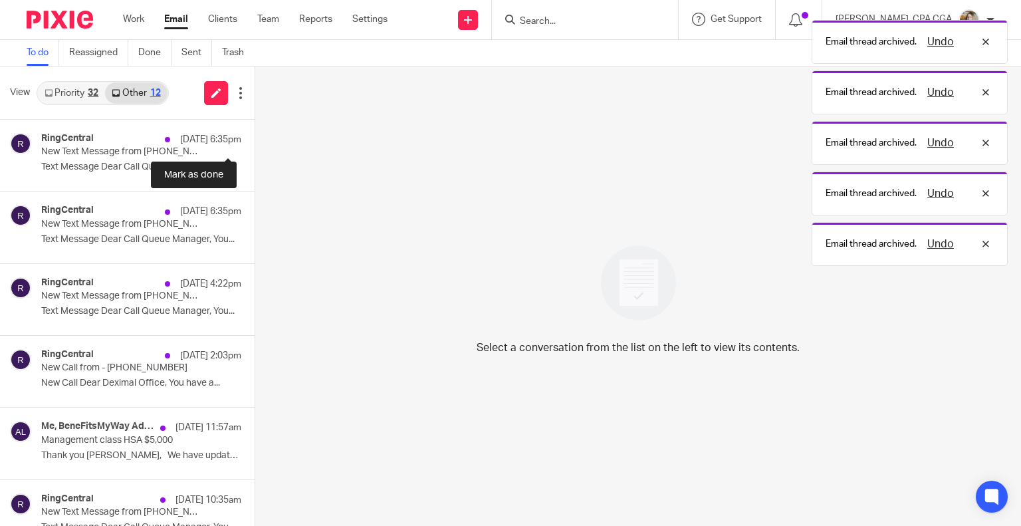
click at [255, 135] on button at bounding box center [260, 137] width 11 height 35
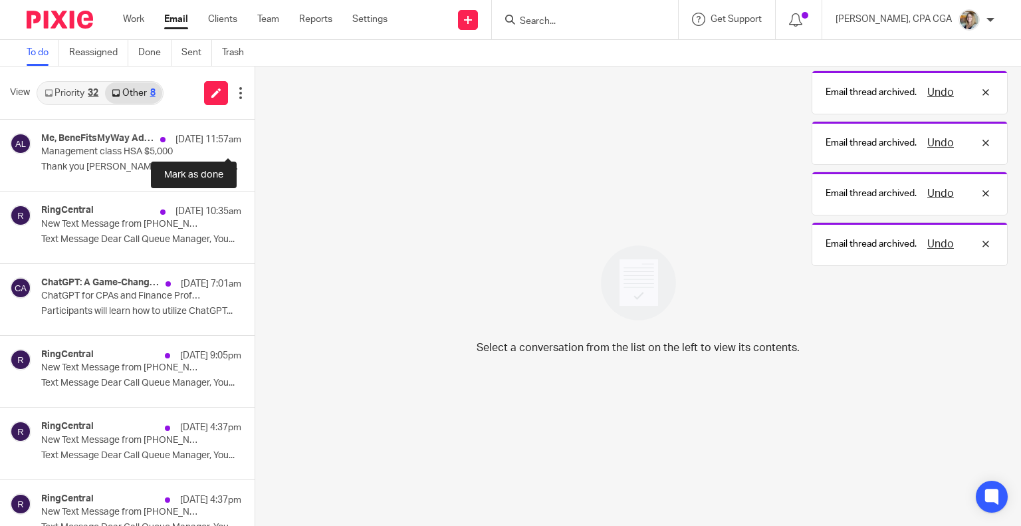
click at [255, 135] on button at bounding box center [260, 137] width 11 height 35
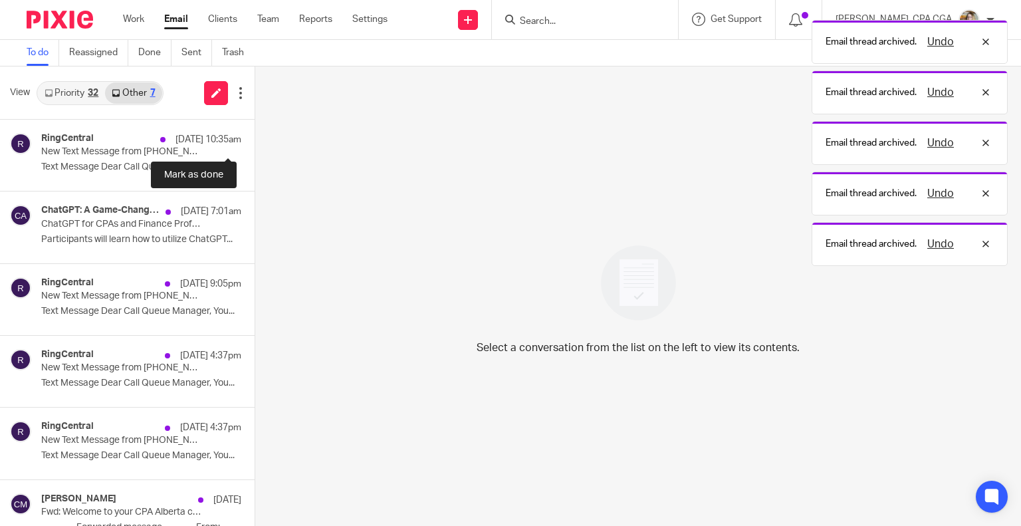
click at [255, 135] on button at bounding box center [260, 137] width 11 height 35
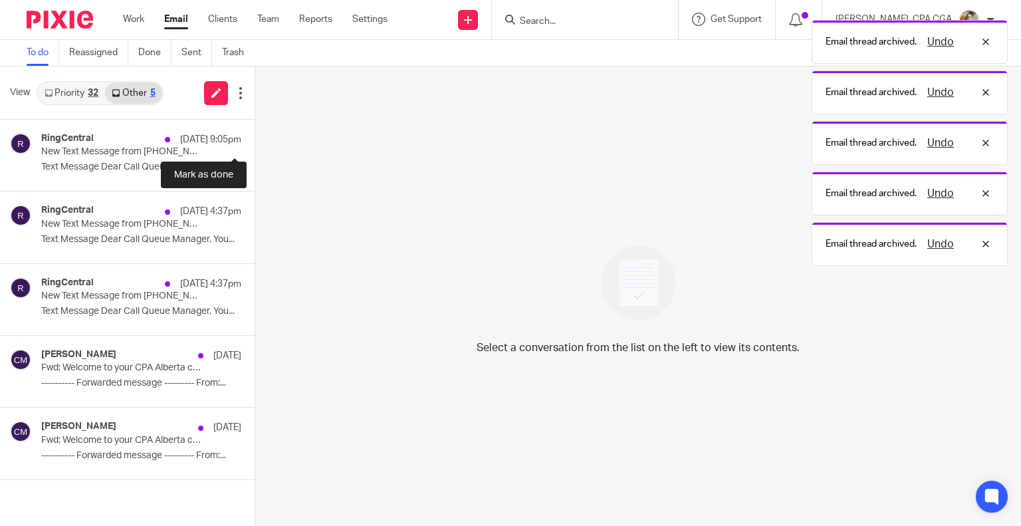
click at [255, 135] on button at bounding box center [260, 137] width 11 height 35
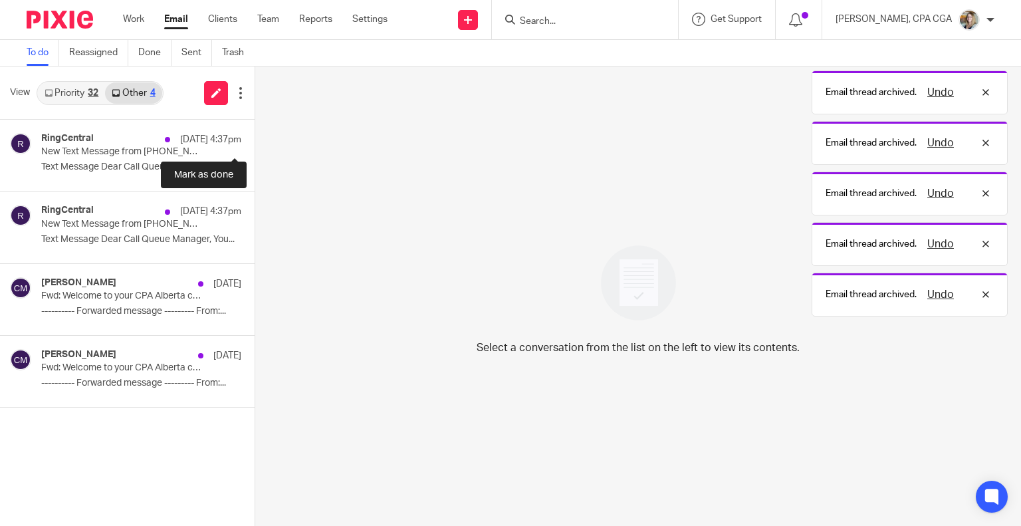
click at [255, 135] on button at bounding box center [260, 137] width 11 height 35
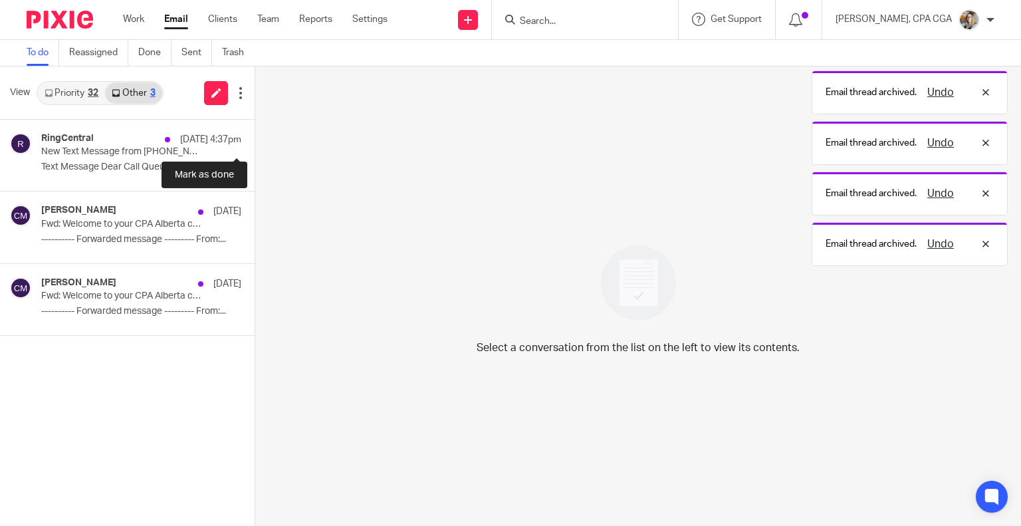
click at [255, 135] on button at bounding box center [260, 137] width 11 height 35
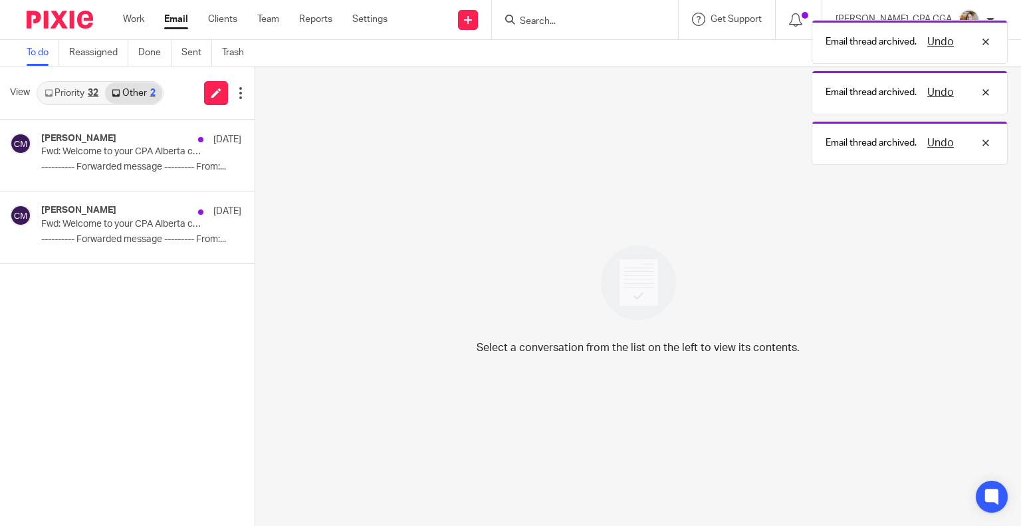
click at [87, 98] on link "Priority 32" at bounding box center [71, 92] width 67 height 21
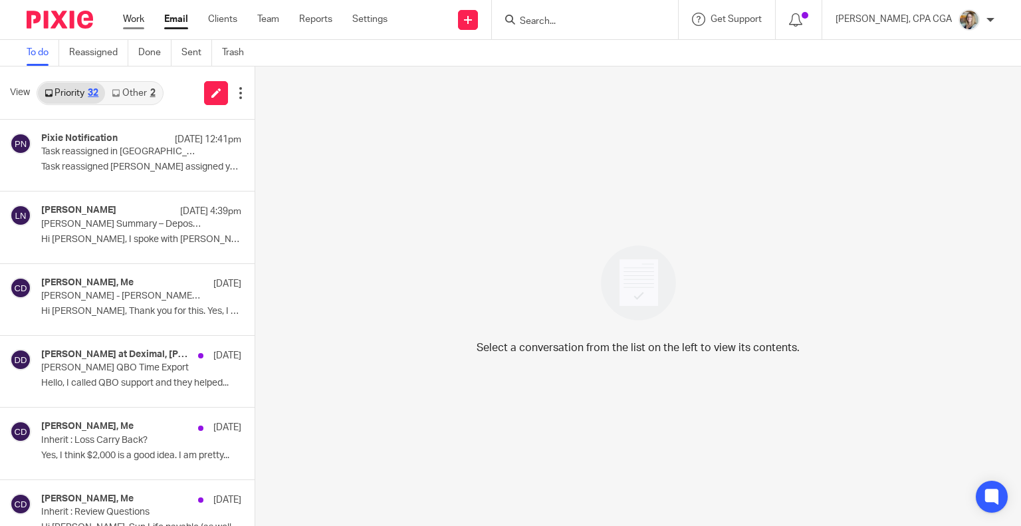
click at [140, 21] on link "Work" at bounding box center [133, 19] width 21 height 13
click at [555, 22] on input "Search" at bounding box center [579, 22] width 120 height 12
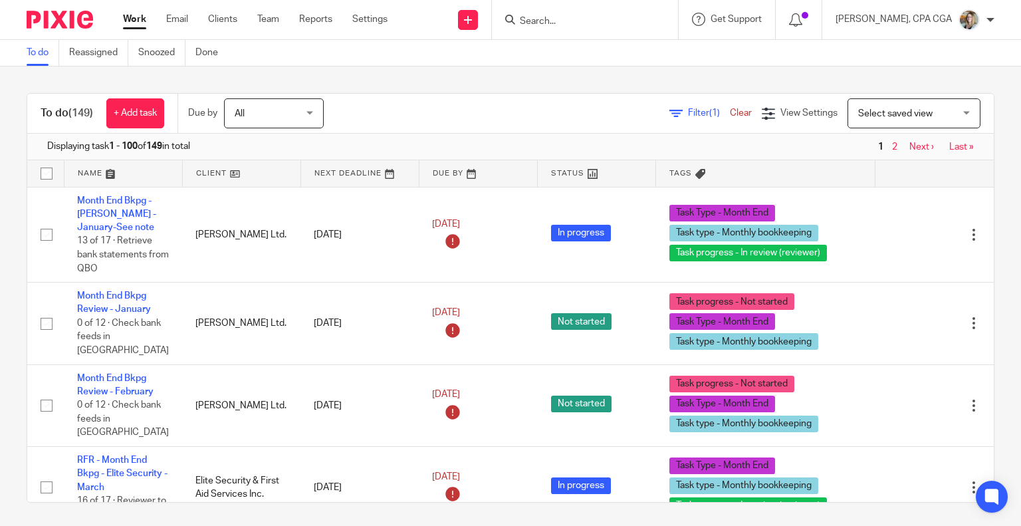
click at [561, 16] on input "Search" at bounding box center [579, 22] width 120 height 12
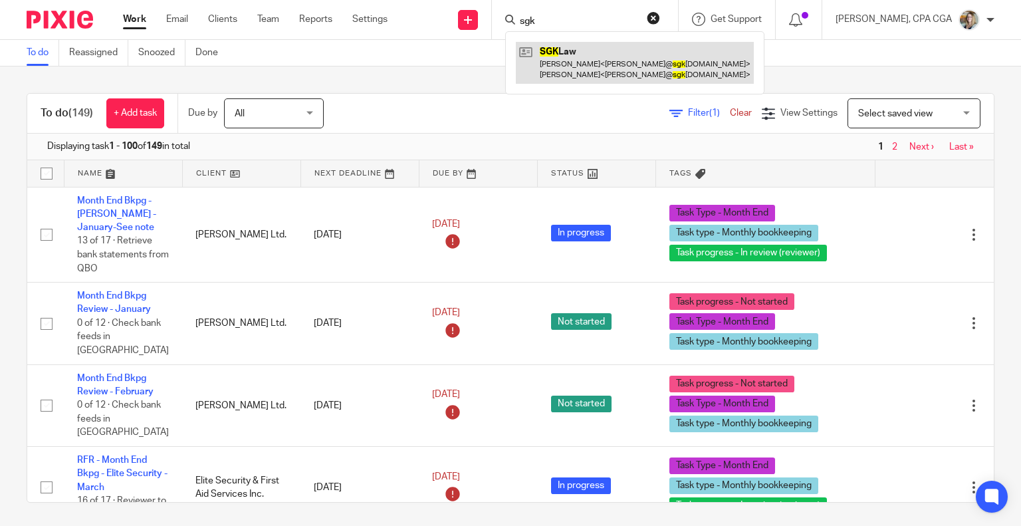
type input "sgk"
click at [569, 52] on link at bounding box center [635, 62] width 238 height 41
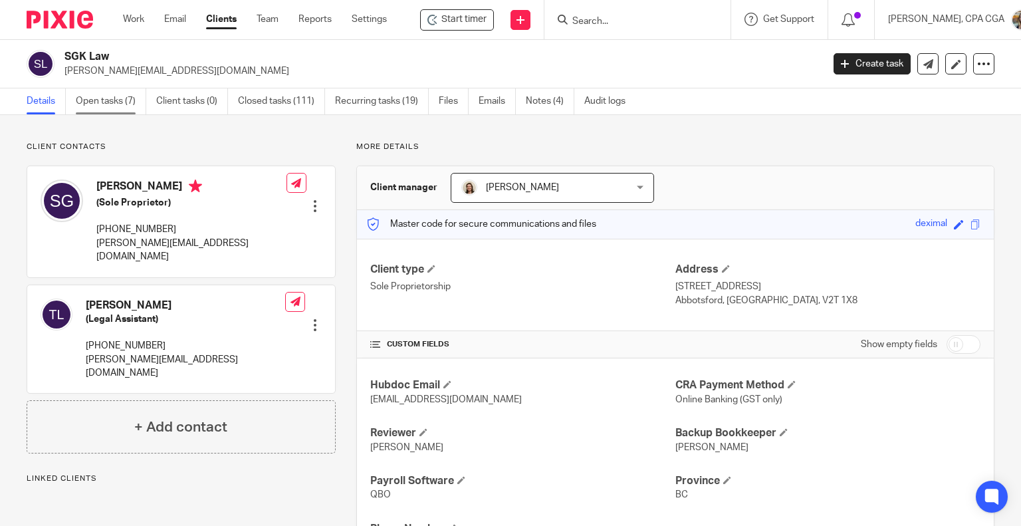
click at [122, 108] on link "Open tasks (7)" at bounding box center [111, 101] width 70 height 26
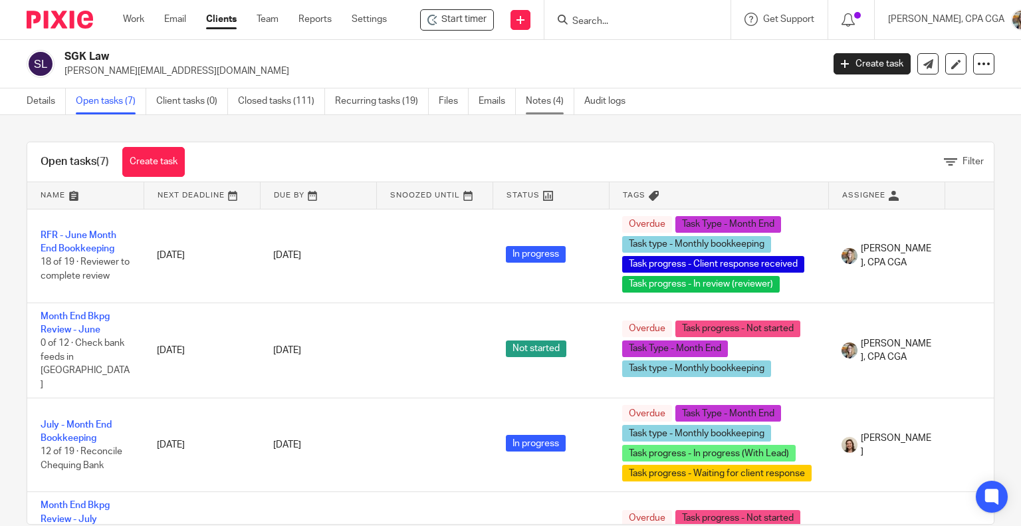
click at [567, 103] on link "Notes (4)" at bounding box center [550, 101] width 49 height 26
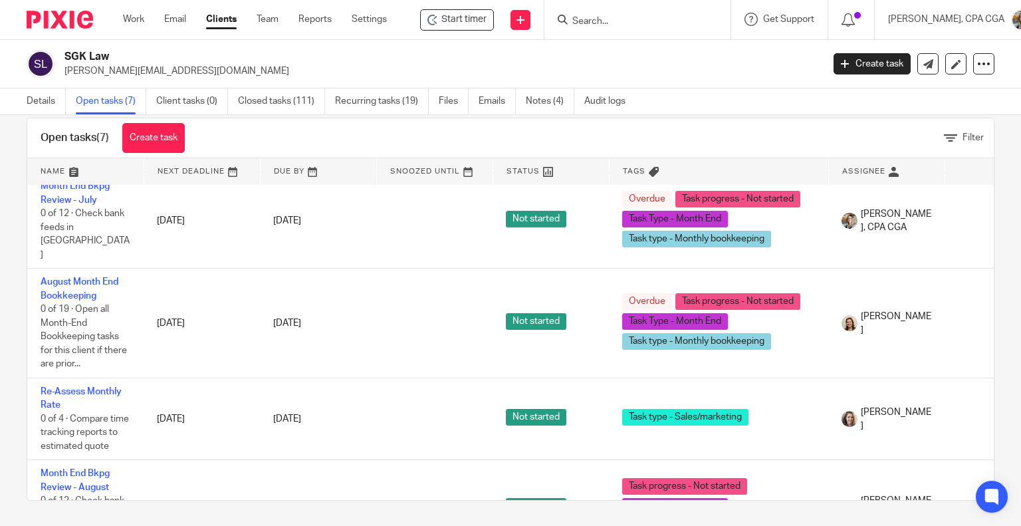
scroll to position [25, 0]
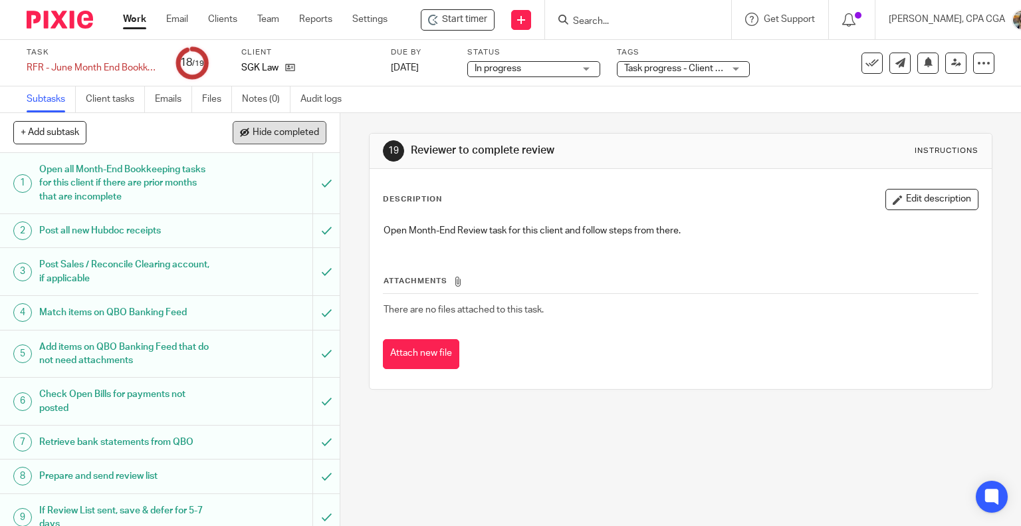
click at [275, 140] on button "Hide completed" at bounding box center [280, 132] width 94 height 23
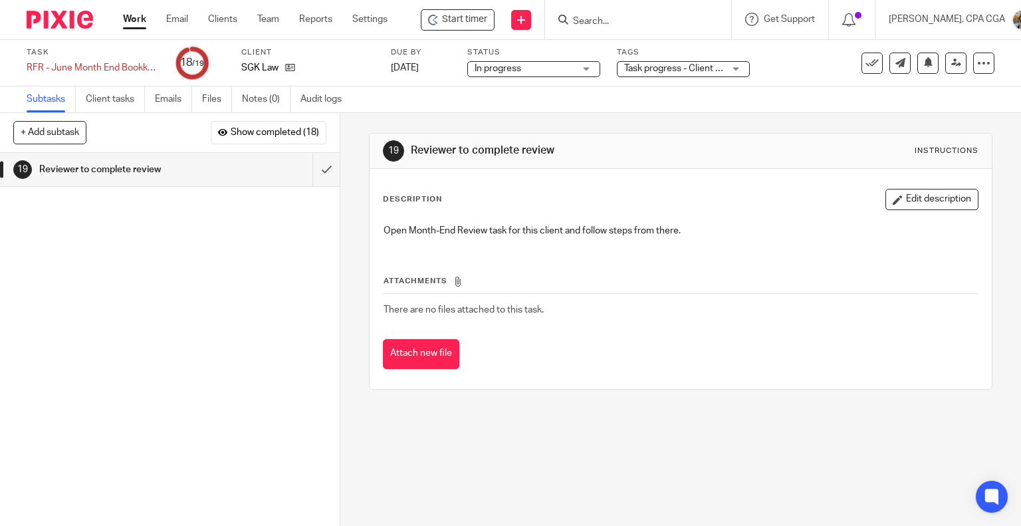
click at [22, 283] on div "1 Open all Month-End Bookkeeping tasks for this client if there are prior month…" at bounding box center [170, 339] width 340 height 373
click at [291, 130] on span "Show completed (18)" at bounding box center [275, 133] width 88 height 11
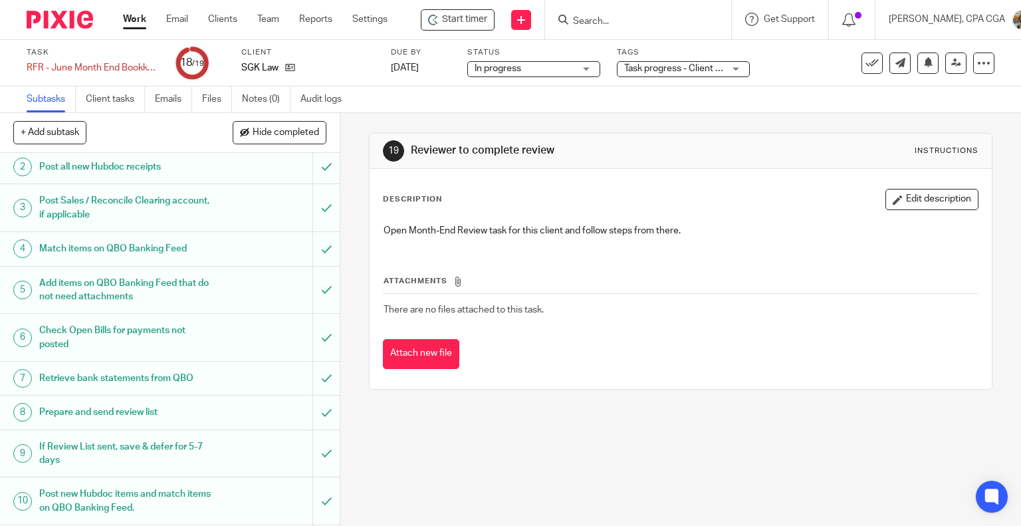
scroll to position [35, 0]
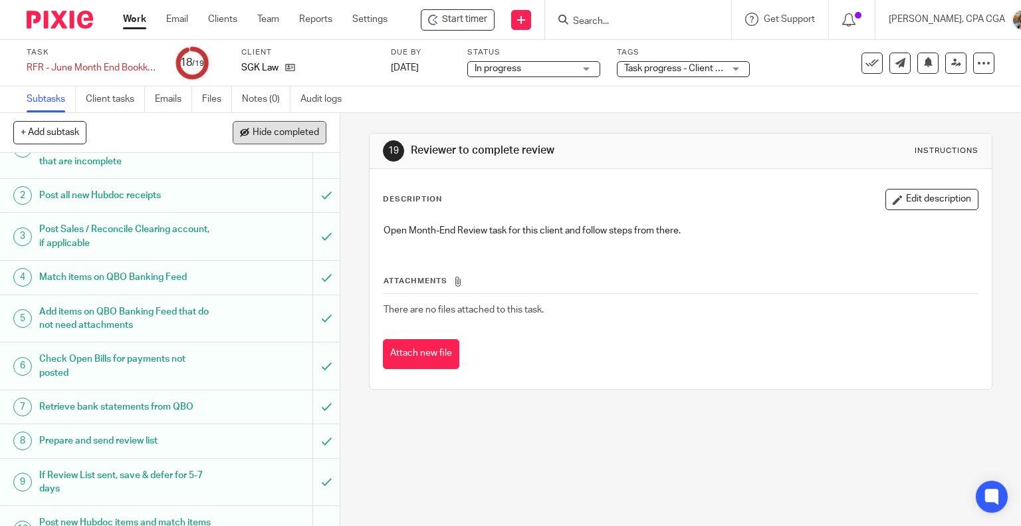
click at [293, 128] on span "Hide completed" at bounding box center [286, 133] width 66 height 11
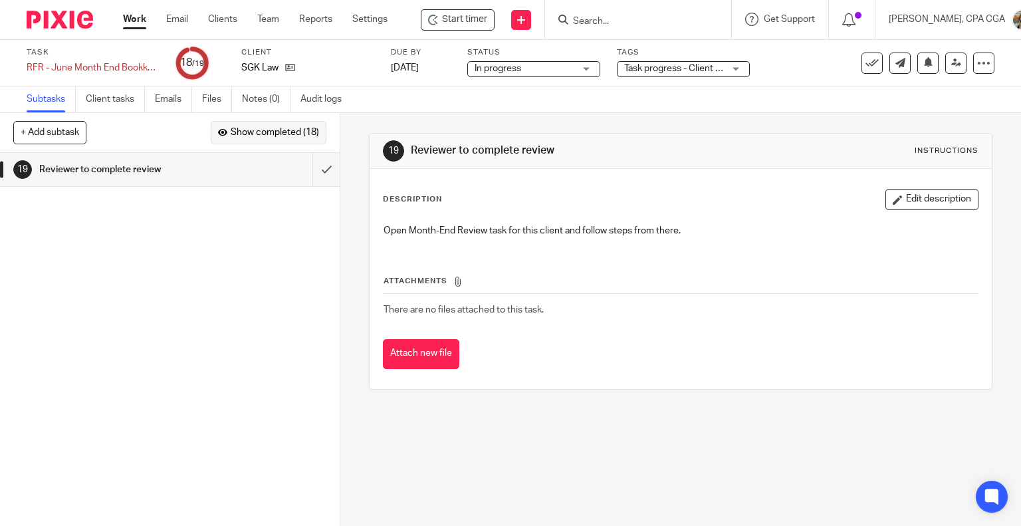
scroll to position [0, 0]
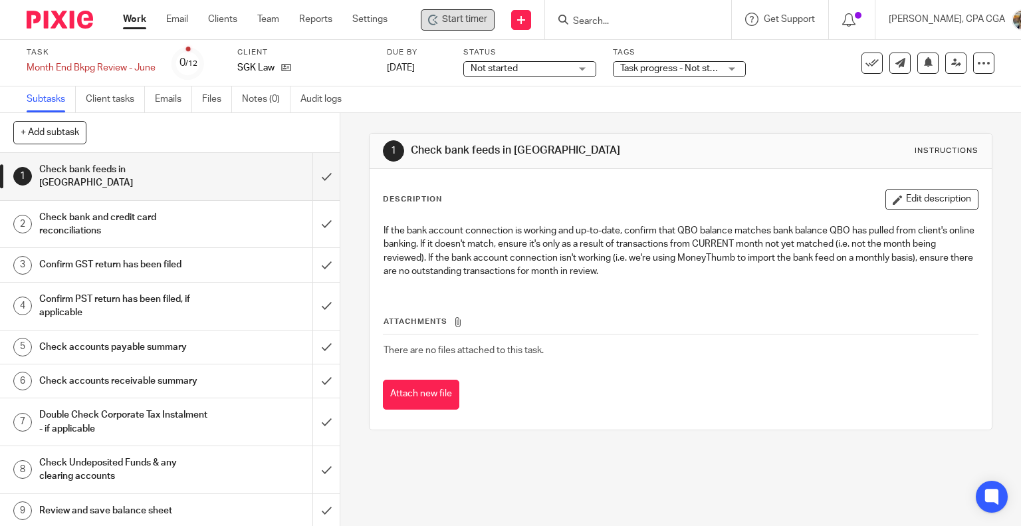
click at [457, 18] on span "Start timer" at bounding box center [464, 20] width 45 height 14
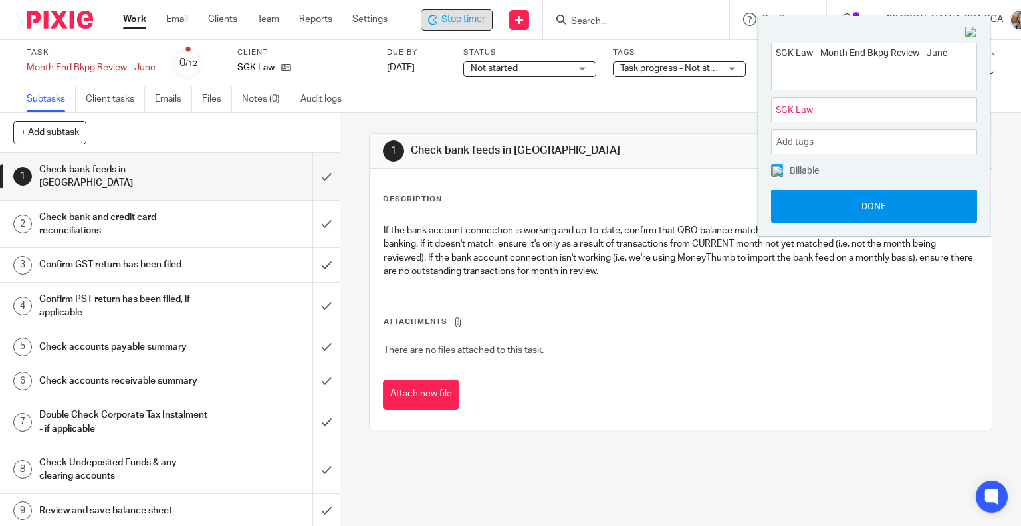
click at [854, 194] on button "Done" at bounding box center [874, 205] width 206 height 33
